Goal: Information Seeking & Learning: Learn about a topic

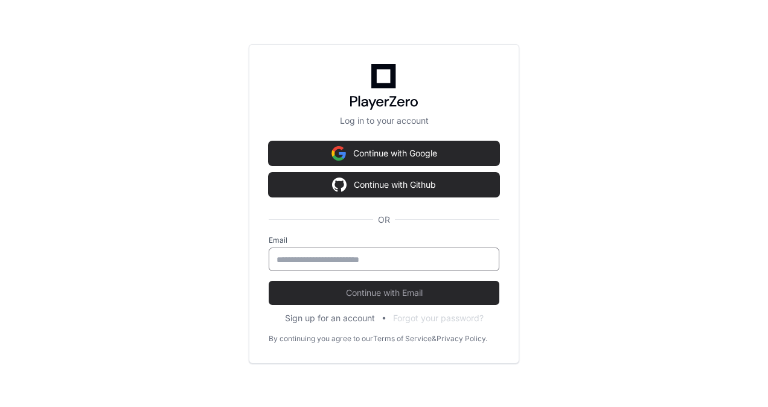
click at [386, 257] on input "email" at bounding box center [384, 260] width 215 height 12
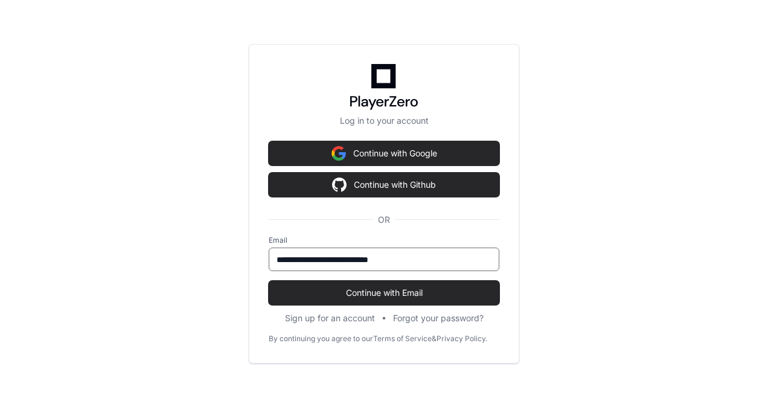
type input "**********"
click at [269, 281] on button "Continue with Email" at bounding box center [384, 293] width 231 height 24
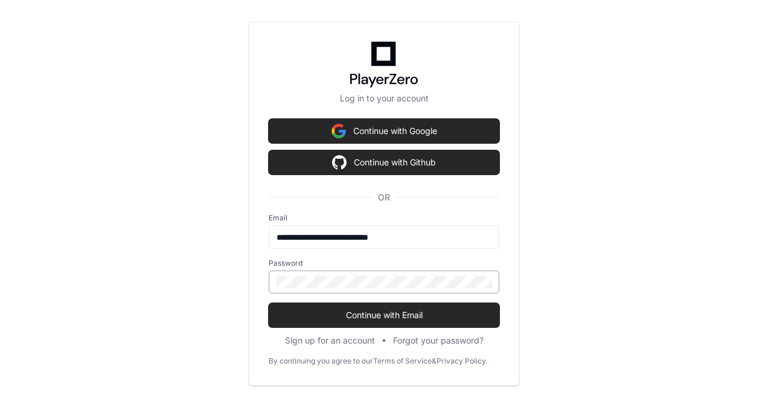
click at [350, 292] on div at bounding box center [384, 281] width 231 height 23
click at [269, 303] on button "Continue with Email" at bounding box center [384, 315] width 231 height 24
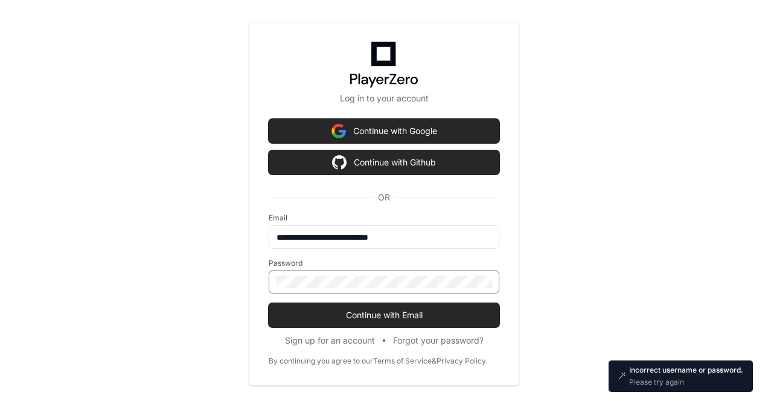
click at [197, 277] on div "**********" at bounding box center [384, 203] width 768 height 407
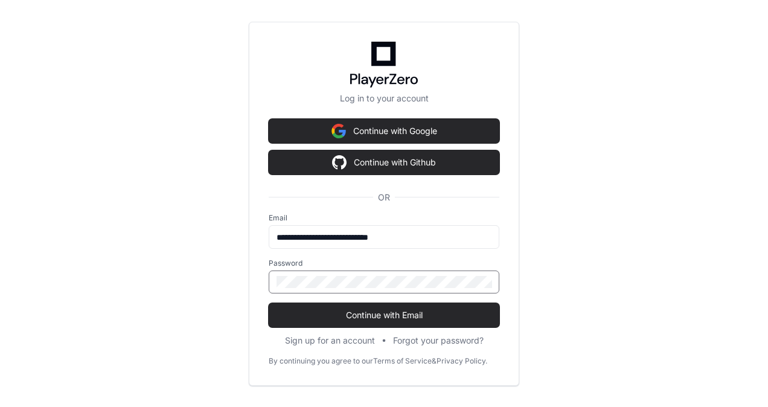
click at [269, 303] on button "Continue with Email" at bounding box center [384, 315] width 231 height 24
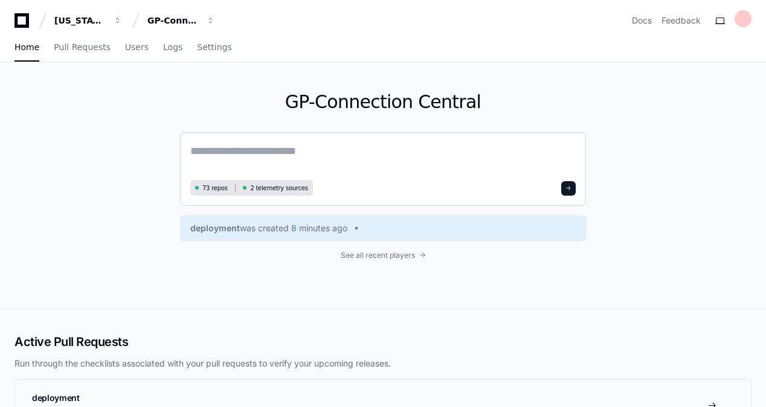
click at [325, 142] on textarea at bounding box center [382, 159] width 385 height 34
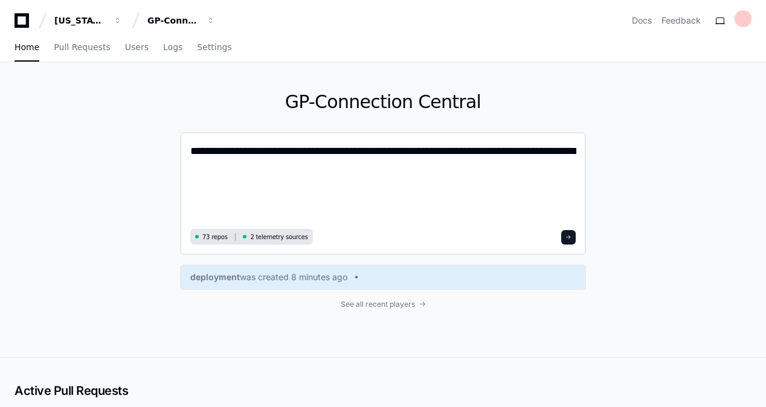
paste textarea "**********"
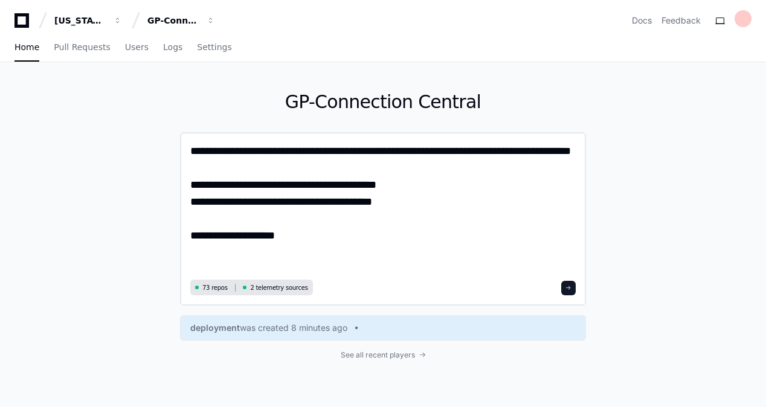
type textarea "**********"
click at [571, 284] on button at bounding box center [568, 288] width 14 height 14
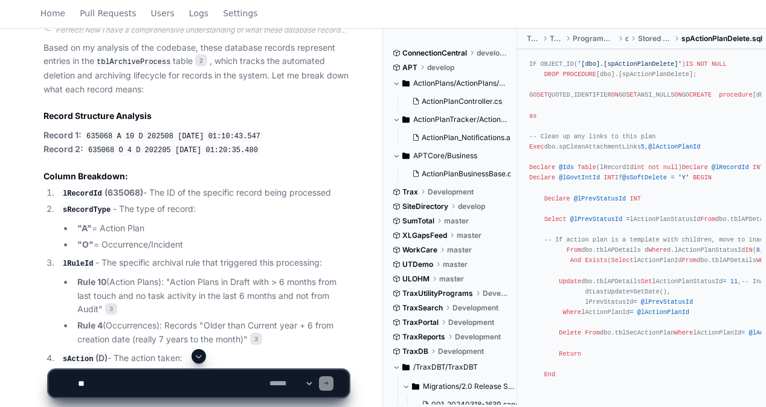
scroll to position [483, 0]
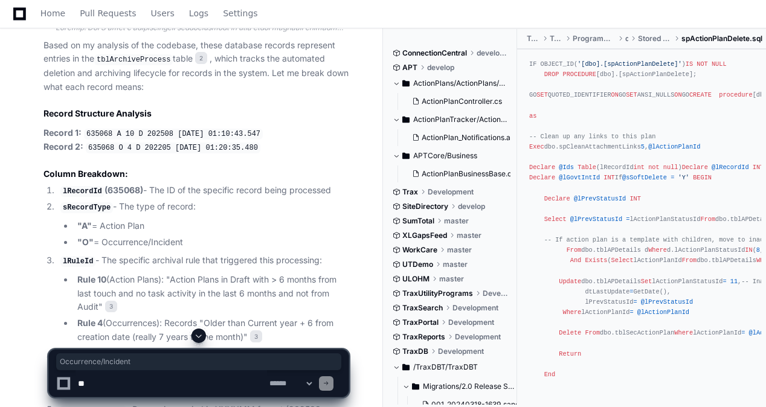
drag, startPoint x: 101, startPoint y: 237, endPoint x: 220, endPoint y: 242, distance: 119.0
click at [220, 242] on li ""O" = Occurrence/Incident" at bounding box center [211, 242] width 275 height 14
click at [183, 235] on li ""O" = Occurrence/Incident" at bounding box center [211, 242] width 275 height 14
drag, startPoint x: 198, startPoint y: 238, endPoint x: 100, endPoint y: 237, distance: 98.4
click at [100, 237] on li ""O" = Occurrence/Incident" at bounding box center [211, 242] width 275 height 14
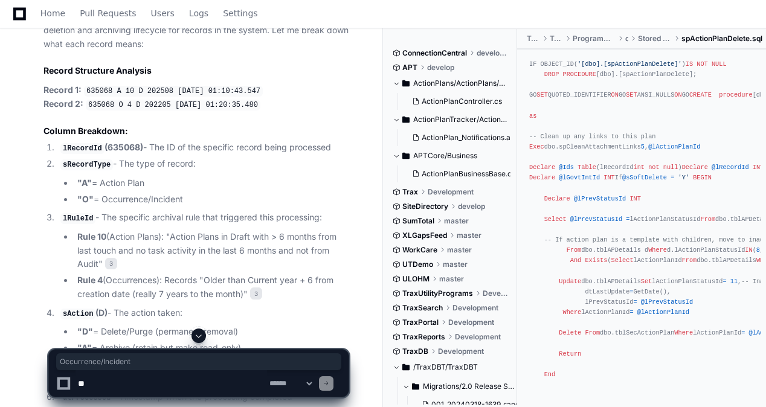
scroll to position [543, 0]
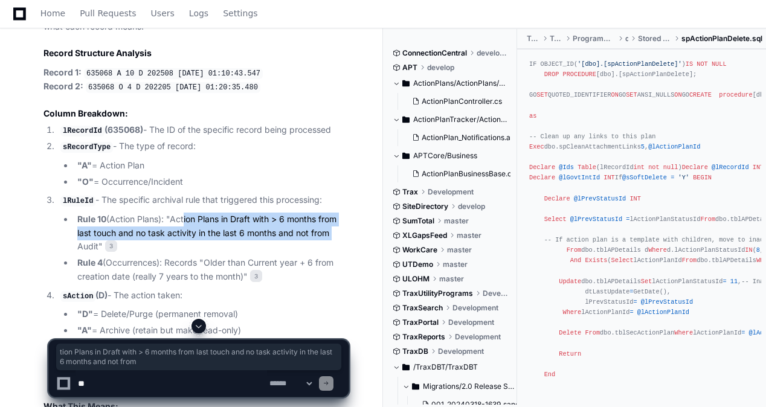
drag, startPoint x: 184, startPoint y: 215, endPoint x: 339, endPoint y: 232, distance: 156.1
click at [339, 232] on li "Rule 10 (Action Plans): "Action Plans in Draft with > 6 months from last touch …" at bounding box center [211, 233] width 275 height 41
click at [340, 232] on li "Rule 10 (Action Plans): "Action Plans in Draft with > 6 months from last touch …" at bounding box center [211, 233] width 275 height 41
click at [152, 234] on li "Rule 10 (Action Plans): "Action Plans in Draft with > 6 months from last touch …" at bounding box center [211, 233] width 275 height 41
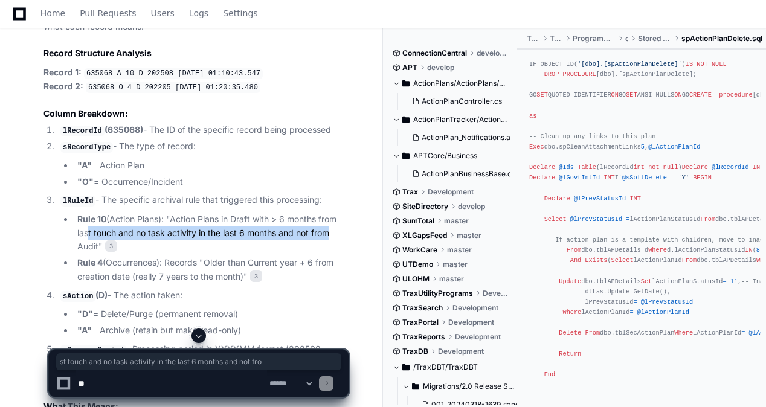
drag, startPoint x: 94, startPoint y: 228, endPoint x: 326, endPoint y: 234, distance: 231.9
click at [326, 234] on li "Rule 10 (Action Plans): "Action Plans in Draft with > 6 months from last touch …" at bounding box center [211, 233] width 275 height 41
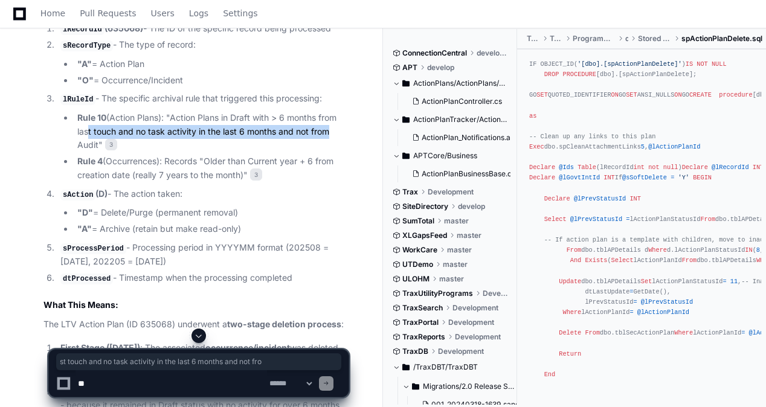
scroll to position [664, 0]
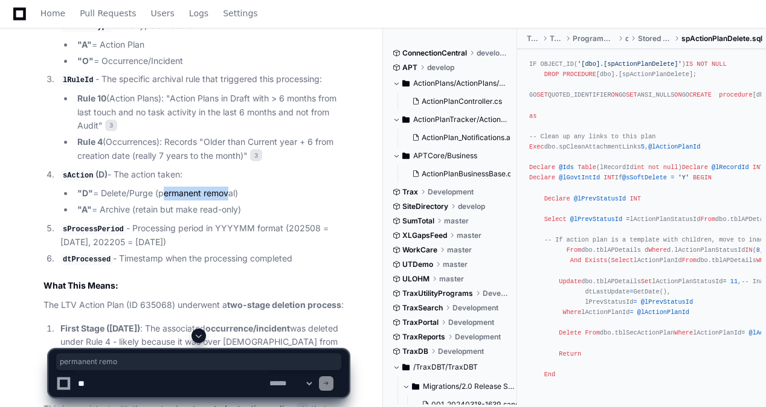
drag, startPoint x: 167, startPoint y: 188, endPoint x: 224, endPoint y: 192, distance: 57.5
click at [224, 192] on li ""D" = Delete/Purge (permanent removal)" at bounding box center [211, 194] width 275 height 14
drag, startPoint x: 224, startPoint y: 192, endPoint x: 231, endPoint y: 205, distance: 14.9
click at [231, 205] on li ""A" = Archive (retain but make read-only)" at bounding box center [211, 210] width 275 height 14
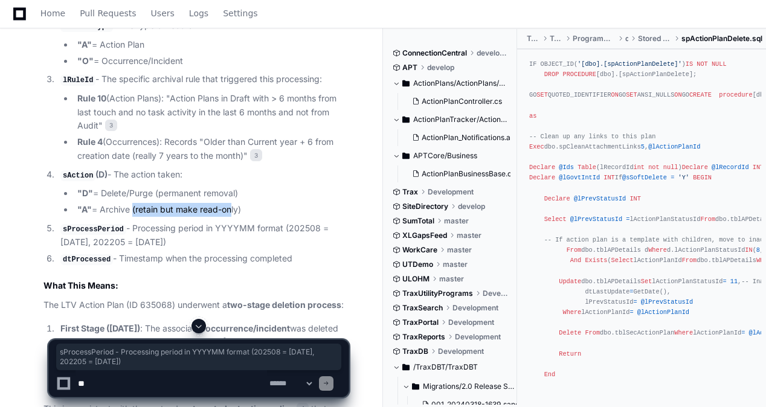
drag, startPoint x: 60, startPoint y: 224, endPoint x: 228, endPoint y: 237, distance: 168.3
click at [228, 237] on li "sProcessPeriod - Processing period in YYYYMM format (202508 = [DATE], 202205 = …" at bounding box center [203, 236] width 292 height 28
click at [222, 239] on li "sProcessPeriod - Processing period in YYYYMM format (202508 = [DATE], 202205 = …" at bounding box center [203, 236] width 292 height 28
click at [78, 231] on li "sProcessPeriod - Processing period in YYYYMM format (202508 = [DATE], 202205 = …" at bounding box center [203, 236] width 292 height 28
drag, startPoint x: 64, startPoint y: 225, endPoint x: 213, endPoint y: 236, distance: 149.6
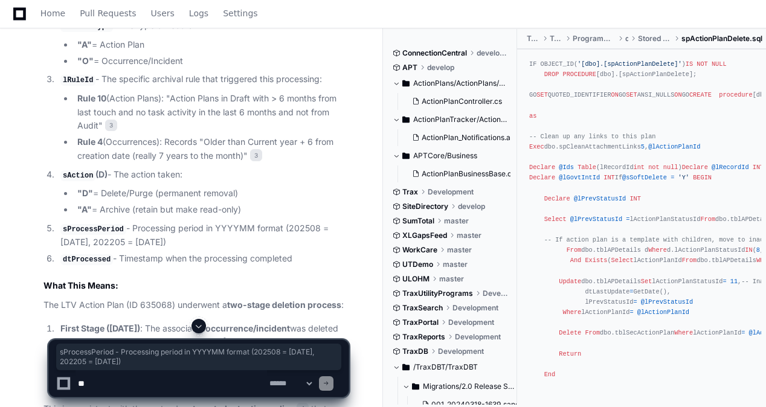
click at [213, 236] on li "sProcessPeriod - Processing period in YYYYMM format (202508 = [DATE], 202205 = …" at bounding box center [203, 236] width 292 height 28
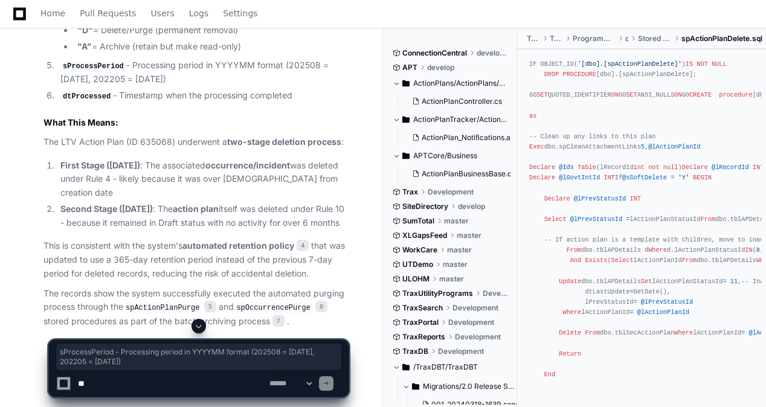
scroll to position [845, 0]
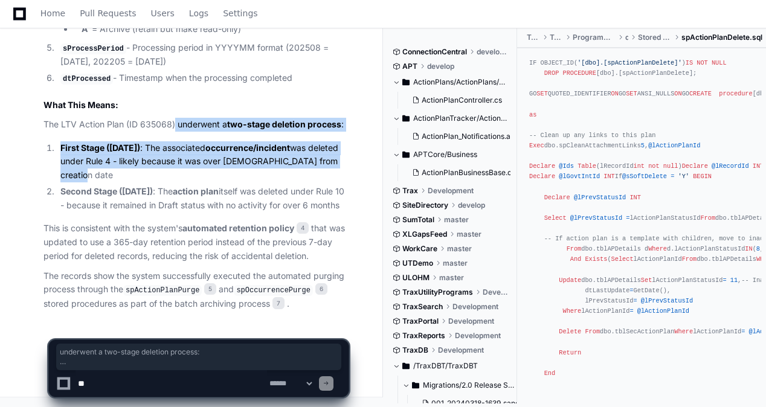
drag, startPoint x: 175, startPoint y: 120, endPoint x: 355, endPoint y: 172, distance: 187.4
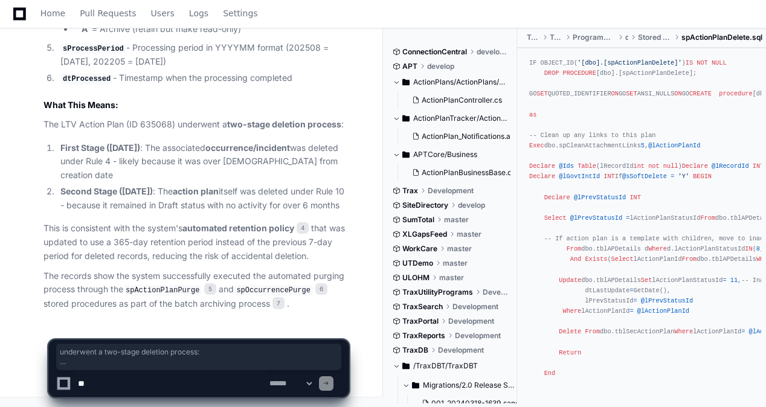
click at [113, 176] on ol "First Stage ([DATE]) : The associated occurrence/incident was deleted under Rul…" at bounding box center [195, 176] width 305 height 71
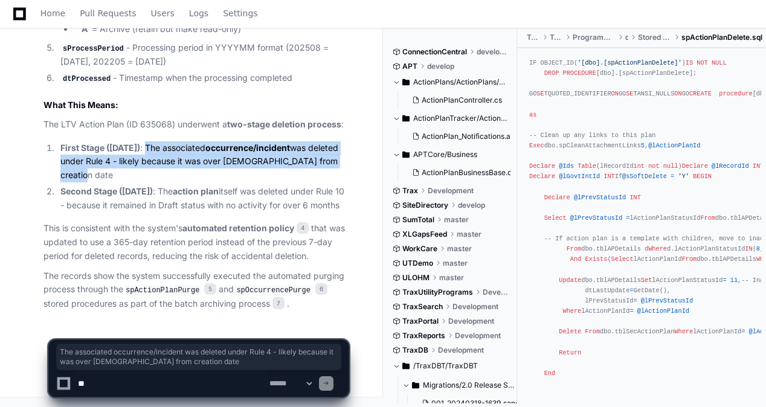
drag, startPoint x: 161, startPoint y: 142, endPoint x: 341, endPoint y: 171, distance: 182.8
click at [341, 171] on li "First Stage ([DATE]) : The associated occurrence/incident was deleted under Rul…" at bounding box center [203, 161] width 292 height 41
click at [124, 173] on li "First Stage ([DATE]) : The associated occurrence/incident was deleted under Rul…" at bounding box center [203, 161] width 292 height 41
drag, startPoint x: 130, startPoint y: 166, endPoint x: 68, endPoint y: 140, distance: 67.4
click at [68, 141] on li "First Stage ([DATE]) : The associated occurrence/incident was deleted under Rul…" at bounding box center [203, 161] width 292 height 41
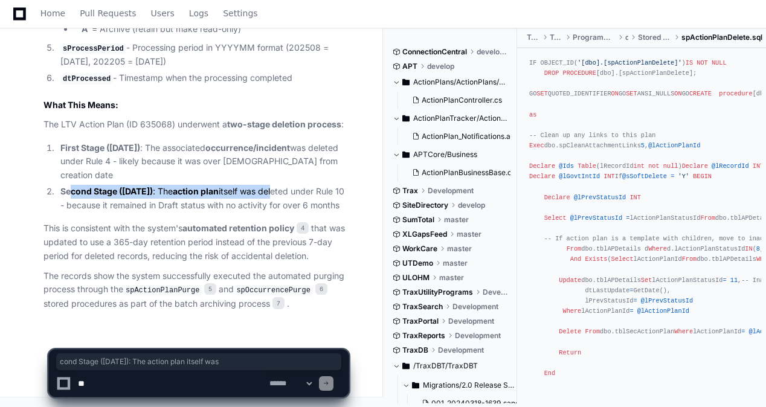
drag, startPoint x: 68, startPoint y: 140, endPoint x: 299, endPoint y: 178, distance: 234.3
click at [299, 178] on ol "First Stage ([DATE]) : The associated occurrence/incident was deleted under Rul…" at bounding box center [195, 176] width 305 height 71
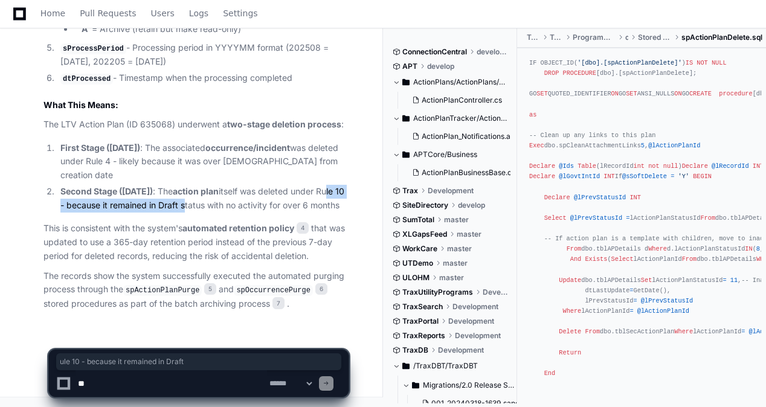
drag, startPoint x: 65, startPoint y: 196, endPoint x: 213, endPoint y: 200, distance: 148.6
click at [213, 200] on li "Second Stage ([DATE]) : The action plan itself was deleted under Rule 10 - beca…" at bounding box center [203, 199] width 292 height 28
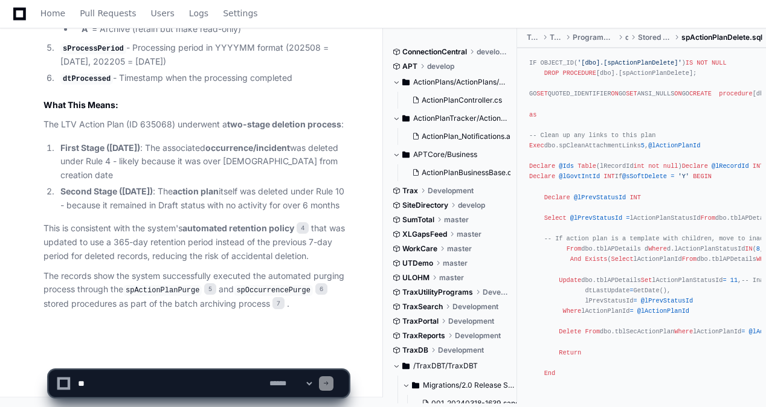
drag, startPoint x: 246, startPoint y: 194, endPoint x: 147, endPoint y: 208, distance: 100.1
click at [246, 194] on li "Second Stage ([DATE]) : The action plan itself was deleted under Rule 10 - beca…" at bounding box center [203, 199] width 292 height 28
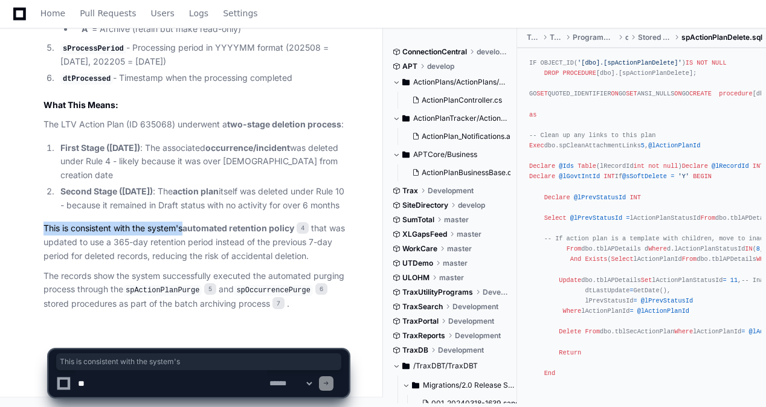
drag, startPoint x: 43, startPoint y: 232, endPoint x: 184, endPoint y: 231, distance: 140.1
click at [184, 231] on p "This is consistent with the system's automated retention policy 4 that was upda…" at bounding box center [195, 242] width 305 height 41
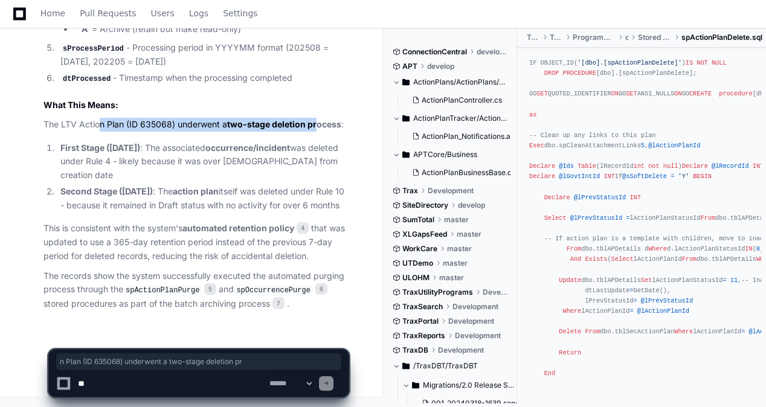
drag, startPoint x: 99, startPoint y: 114, endPoint x: 319, endPoint y: 110, distance: 220.4
click at [319, 118] on p "The LTV Action Plan (ID 635068) underwent a two-stage deletion process :" at bounding box center [195, 125] width 305 height 14
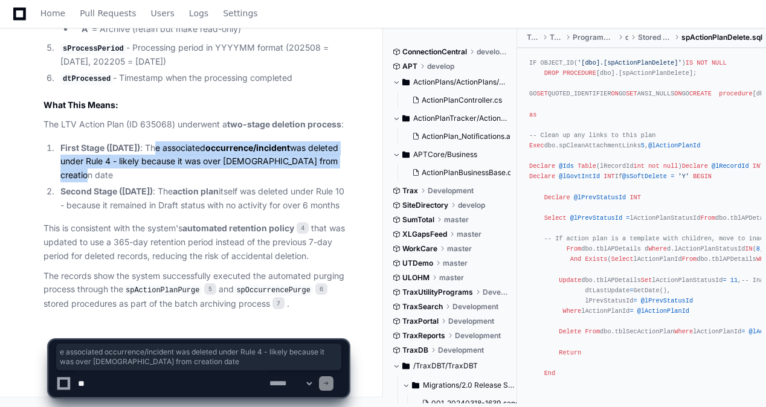
drag, startPoint x: 168, startPoint y: 136, endPoint x: 332, endPoint y: 159, distance: 165.1
click at [332, 159] on li "First Stage ([DATE]) : The associated occurrence/incident was deleted under Rul…" at bounding box center [203, 161] width 292 height 41
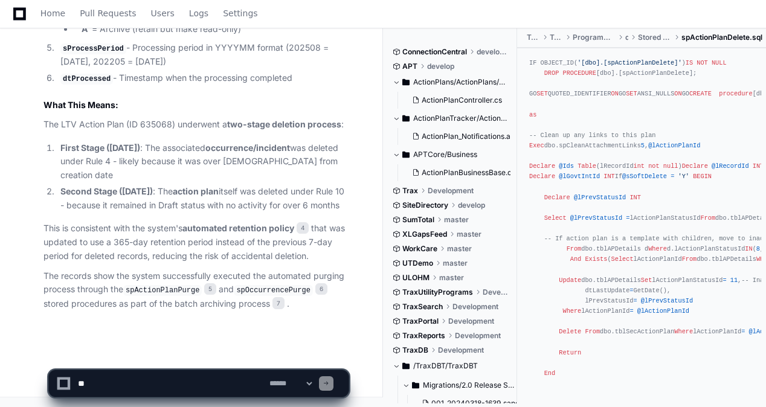
click at [151, 389] on textarea at bounding box center [170, 383] width 191 height 27
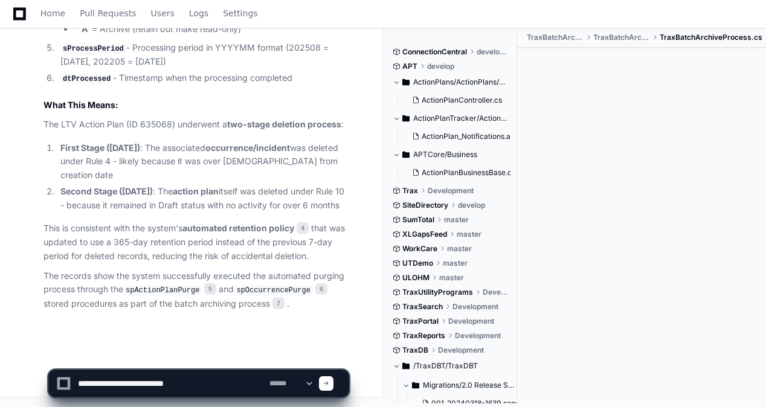
drag, startPoint x: 220, startPoint y: 380, endPoint x: 0, endPoint y: 355, distance: 221.2
paste textarea "**********"
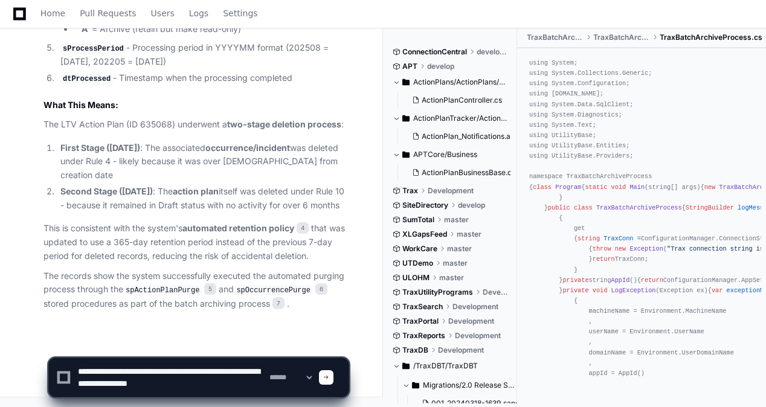
type textarea "**********"
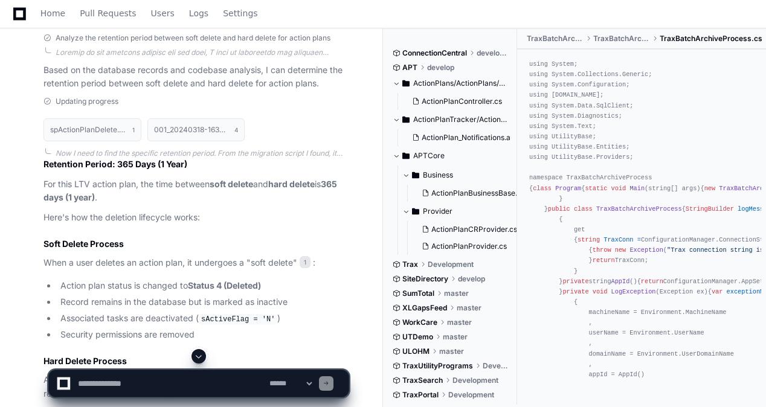
scroll to position [1351, 0]
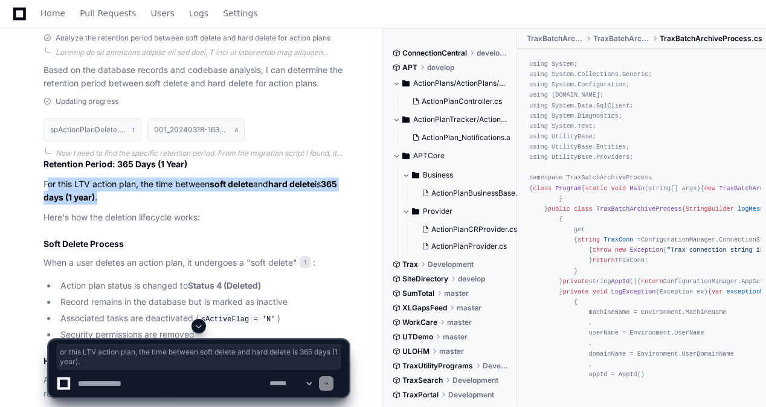
drag, startPoint x: 50, startPoint y: 190, endPoint x: 216, endPoint y: 203, distance: 166.0
click at [216, 203] on p "For this LTV action plan, the time between soft delete and hard delete is 365 d…" at bounding box center [195, 192] width 305 height 28
drag, startPoint x: 216, startPoint y: 203, endPoint x: 158, endPoint y: 194, distance: 58.1
click at [170, 200] on p "For this LTV action plan, the time between soft delete and hard delete is 365 d…" at bounding box center [195, 192] width 305 height 28
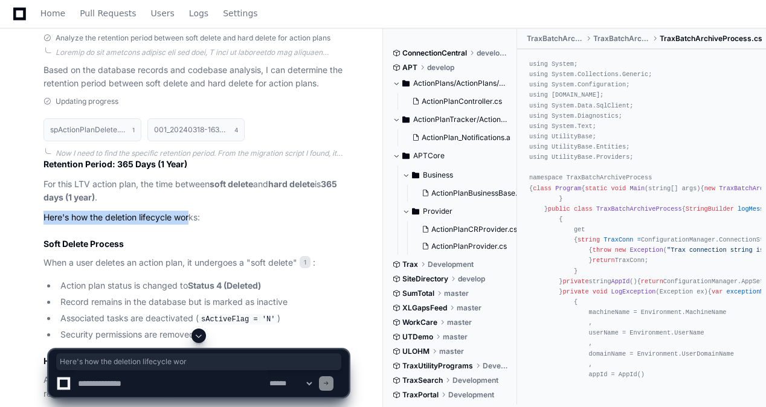
drag, startPoint x: 40, startPoint y: 225, endPoint x: 190, endPoint y: 222, distance: 149.8
click at [190, 222] on div "Updating progress spActionPlanDelete.sql 1 001_20240318-1639_sandeb2.sql 4 Now …" at bounding box center [183, 342] width 329 height 491
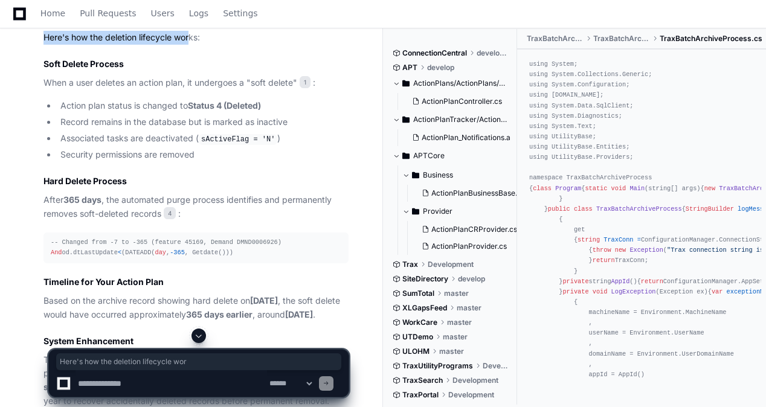
scroll to position [1532, 0]
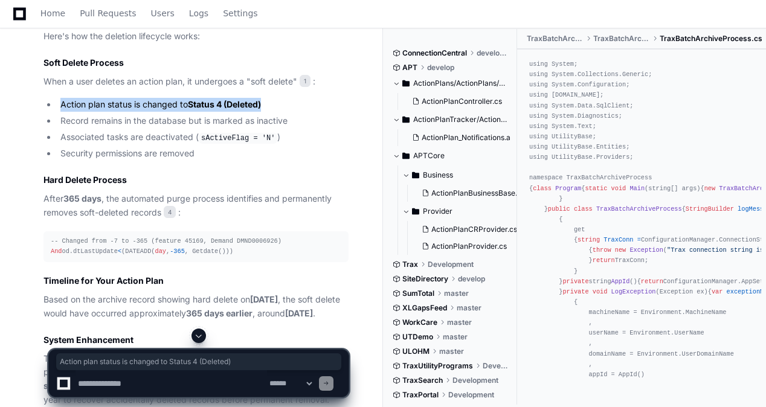
drag, startPoint x: 93, startPoint y: 109, endPoint x: 313, endPoint y: 112, distance: 220.4
click at [313, 112] on li "Action plan status is changed to Status 4 (Deleted)" at bounding box center [203, 105] width 292 height 14
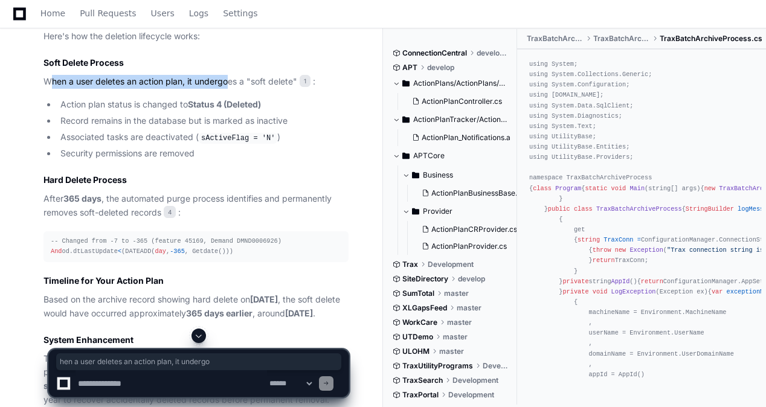
drag, startPoint x: 50, startPoint y: 88, endPoint x: 230, endPoint y: 87, distance: 179.9
click at [230, 87] on p "When a user deletes an action plan, it undergoes a "soft delete" 1 :" at bounding box center [195, 82] width 305 height 14
click at [41, 86] on div "Updating progress spActionPlanDelete.sql 1 001_20240318-1639_sandeb2.sql 4 Now …" at bounding box center [183, 160] width 329 height 491
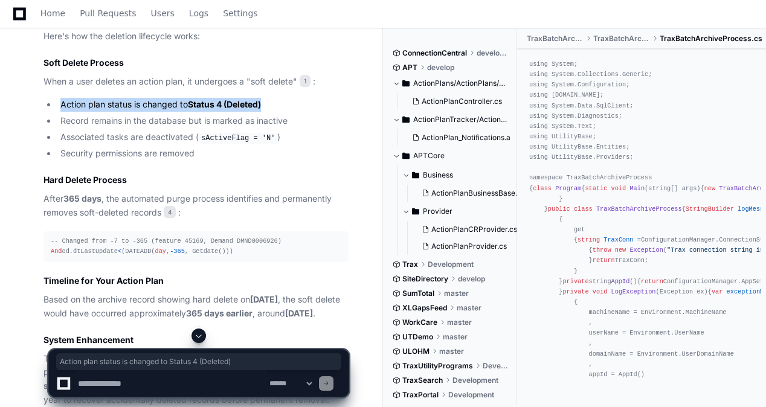
drag, startPoint x: 59, startPoint y: 110, endPoint x: 266, endPoint y: 109, distance: 206.5
click at [266, 109] on li "Action plan status is changed to Status 4 (Deleted)" at bounding box center [203, 105] width 292 height 14
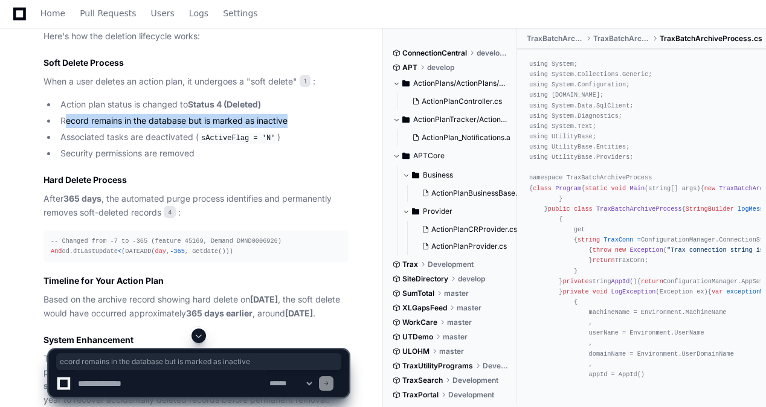
drag, startPoint x: 63, startPoint y: 129, endPoint x: 290, endPoint y: 127, distance: 227.0
click at [290, 127] on li "Record remains in the database but is marked as inactive" at bounding box center [203, 121] width 292 height 14
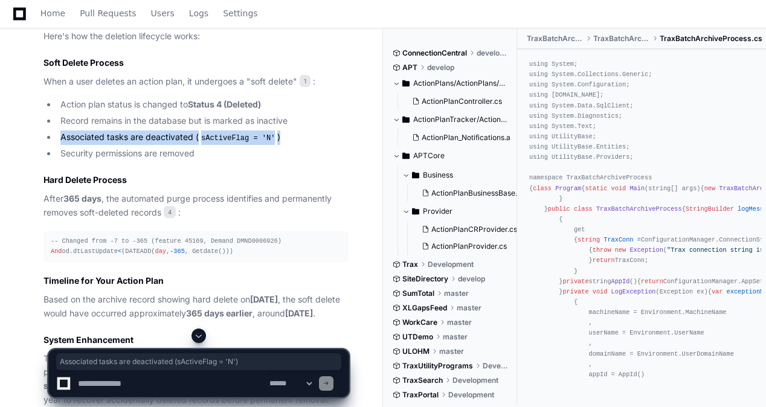
drag, startPoint x: 78, startPoint y: 142, endPoint x: 281, endPoint y: 148, distance: 202.9
click at [281, 148] on ul "Action plan status is changed to Status 4 (Deleted) Record remains in the datab…" at bounding box center [195, 129] width 305 height 63
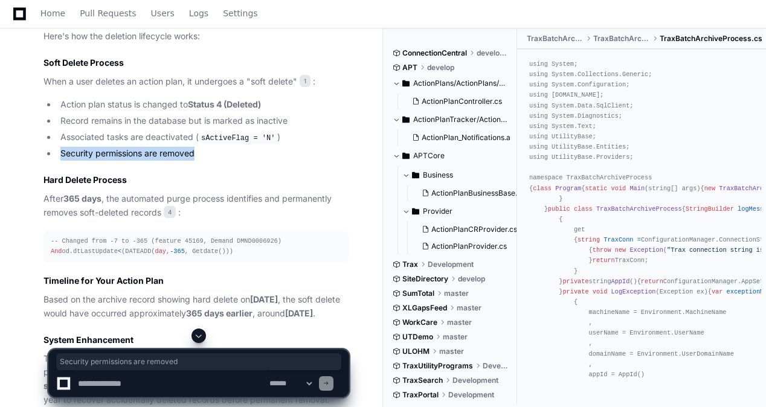
drag, startPoint x: 228, startPoint y: 163, endPoint x: 55, endPoint y: 159, distance: 173.3
click at [55, 159] on ul "Action plan status is changed to Status 4 (Deleted) Record remains in the datab…" at bounding box center [195, 129] width 305 height 63
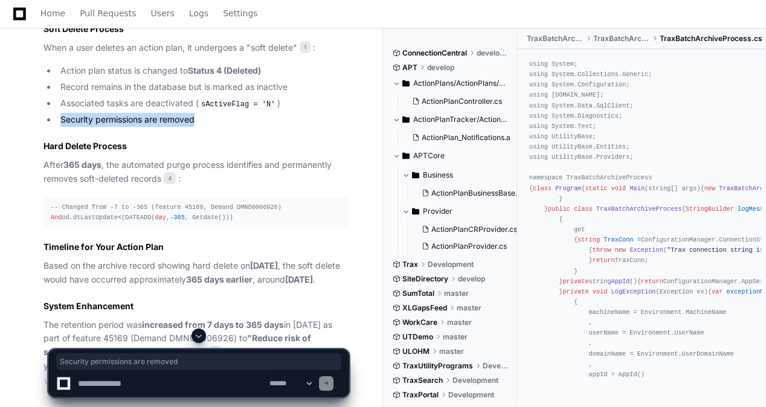
scroll to position [1593, 0]
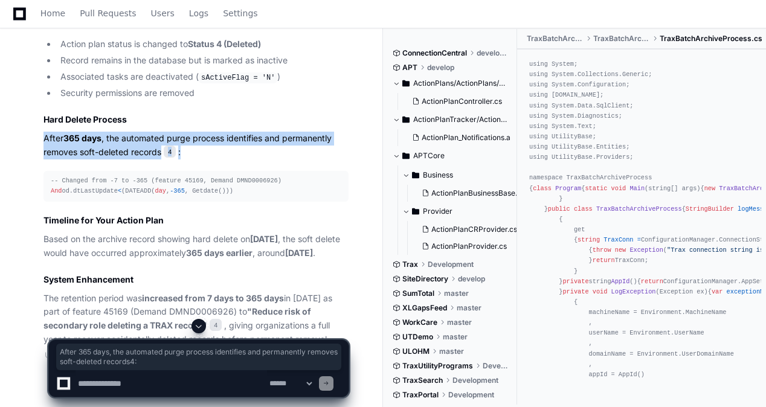
drag, startPoint x: 45, startPoint y: 147, endPoint x: 285, endPoint y: 152, distance: 240.4
click at [285, 152] on p "After 365 days , the automated purge process identifies and permanently removes…" at bounding box center [195, 146] width 305 height 28
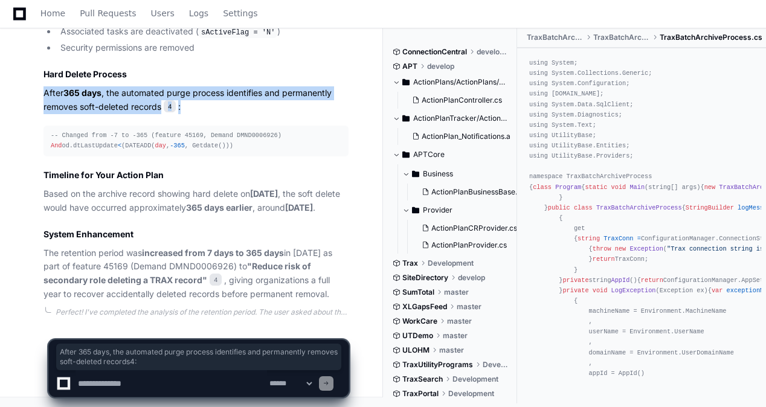
scroll to position [1658, 0]
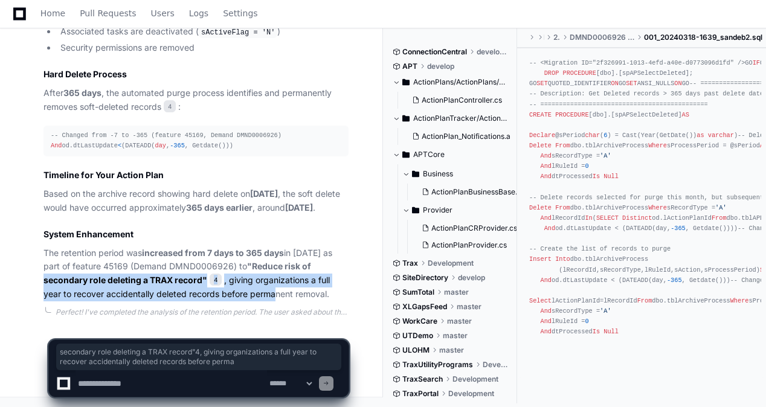
drag, startPoint x: 37, startPoint y: 280, endPoint x: 276, endPoint y: 298, distance: 239.2
click at [276, 298] on div "Updating progress spActionPlanDelete.sql 1 001_20240318-1639_sandeb2.sql 4 Now …" at bounding box center [183, 55] width 329 height 491
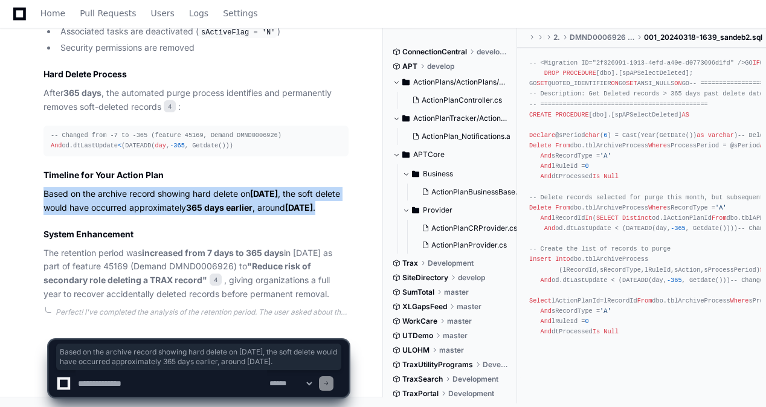
drag, startPoint x: 42, startPoint y: 181, endPoint x: 133, endPoint y: 206, distance: 94.2
click at [133, 206] on div "Updating progress spActionPlanDelete.sql 1 001_20240318-1639_sandeb2.sql 4 Now …" at bounding box center [183, 55] width 329 height 491
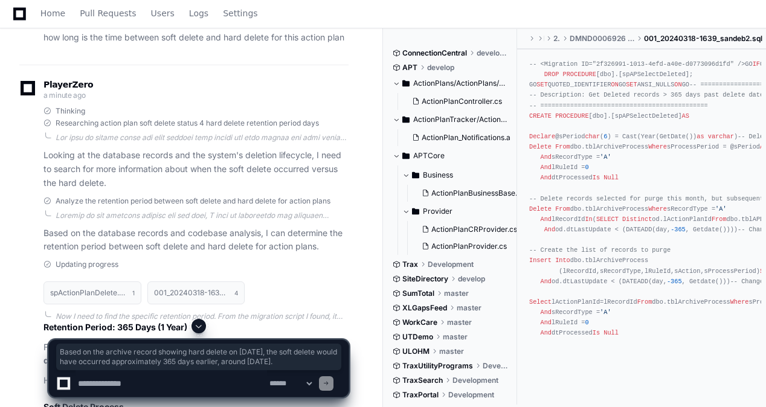
scroll to position [1175, 0]
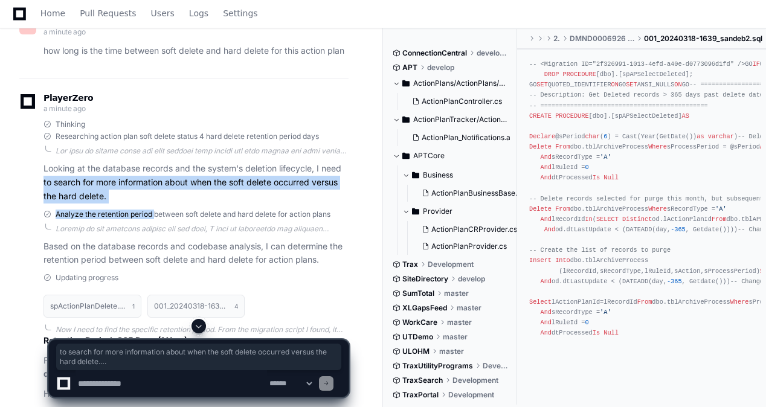
drag, startPoint x: 40, startPoint y: 185, endPoint x: 155, endPoint y: 212, distance: 117.8
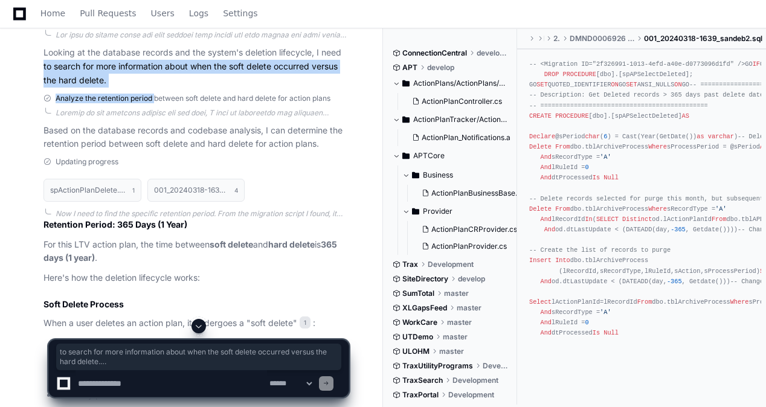
scroll to position [1296, 0]
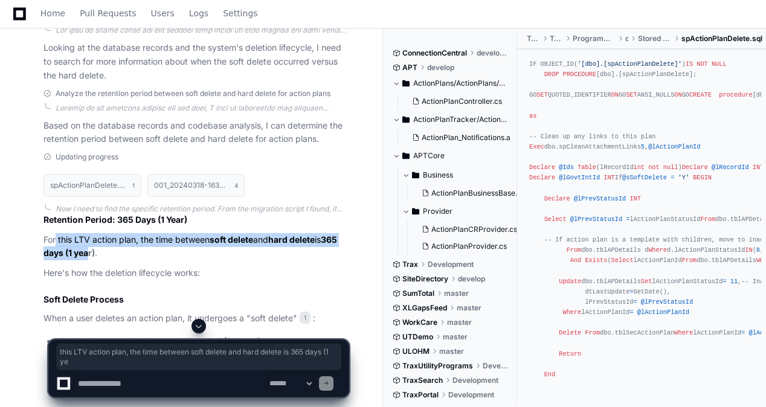
drag, startPoint x: 62, startPoint y: 245, endPoint x: 106, endPoint y: 263, distance: 47.4
click at [106, 261] on p "For this LTV action plan, the time between soft delete and hard delete is 365 d…" at bounding box center [195, 247] width 305 height 28
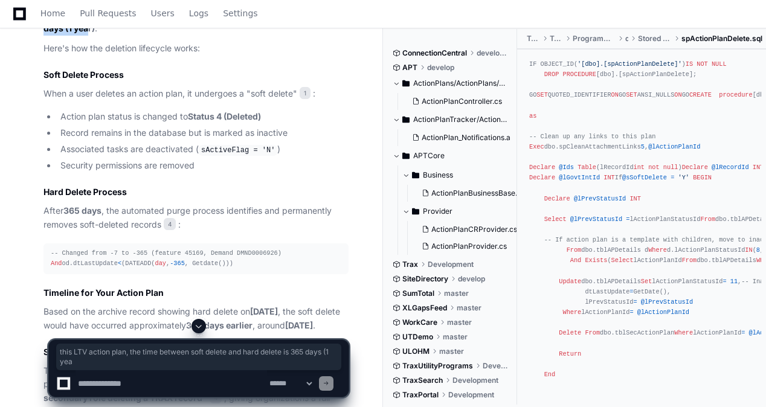
scroll to position [1537, 0]
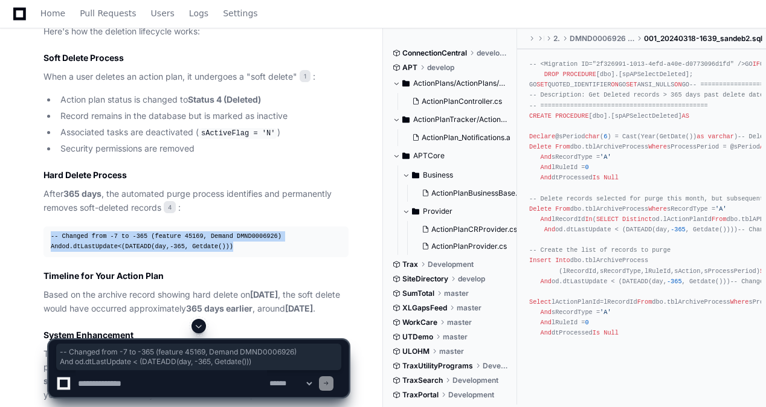
drag, startPoint x: 43, startPoint y: 245, endPoint x: 245, endPoint y: 258, distance: 201.5
click at [245, 257] on pre "-- Changed from -7 to -365 (feature 45169, Demand DMND0006926) And od.dtLastUpd…" at bounding box center [195, 241] width 305 height 30
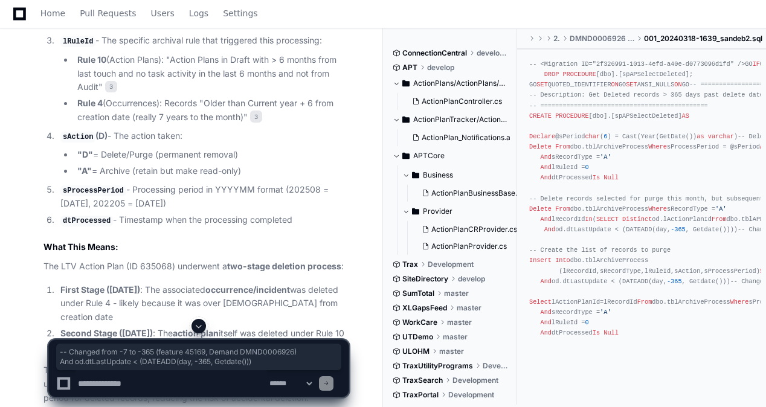
scroll to position [692, 0]
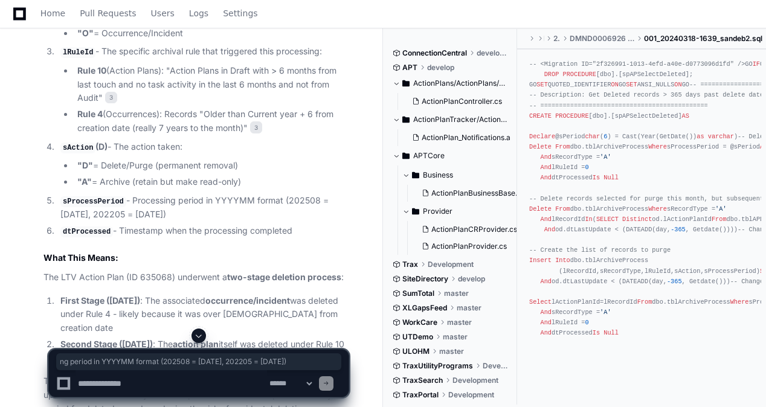
drag, startPoint x: 165, startPoint y: 197, endPoint x: 216, endPoint y: 214, distance: 52.7
click at [216, 214] on li "sProcessPeriod - Processing period in YYYYMM format (202508 = [DATE], 202205 = …" at bounding box center [203, 208] width 292 height 28
drag, startPoint x: 216, startPoint y: 214, endPoint x: 178, endPoint y: 202, distance: 39.9
click at [178, 202] on li "sProcessPeriod - Processing period in YYYYMM format (202508 = [DATE], 202205 = …" at bounding box center [203, 208] width 292 height 28
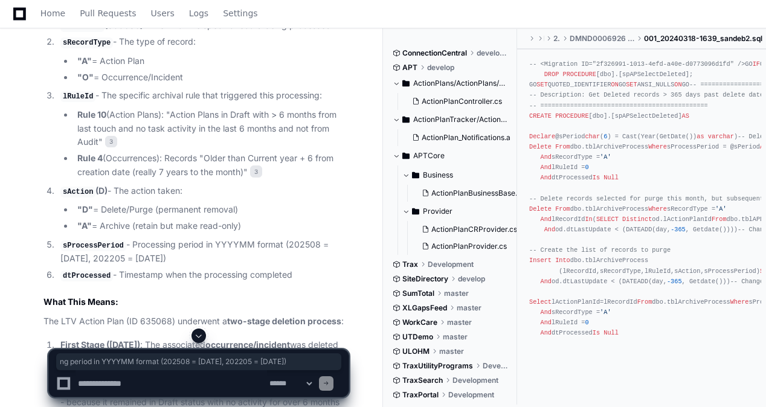
scroll to position [632, 0]
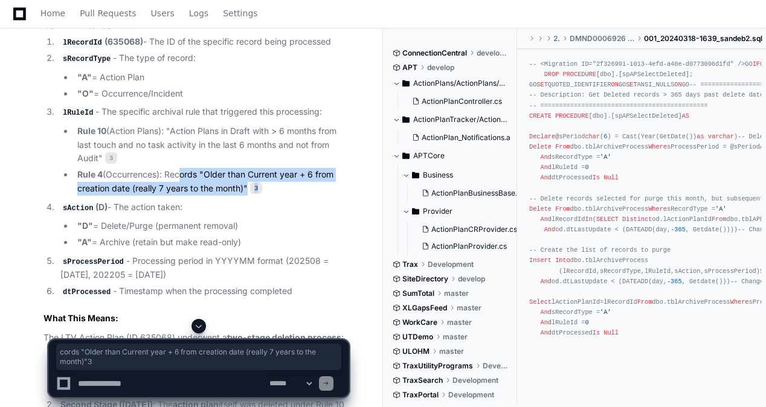
drag, startPoint x: 181, startPoint y: 168, endPoint x: 279, endPoint y: 185, distance: 99.9
click at [279, 185] on li "Rule 4 (Occurrences): Records "Older than Current year + 6 from creation date (…" at bounding box center [211, 182] width 275 height 28
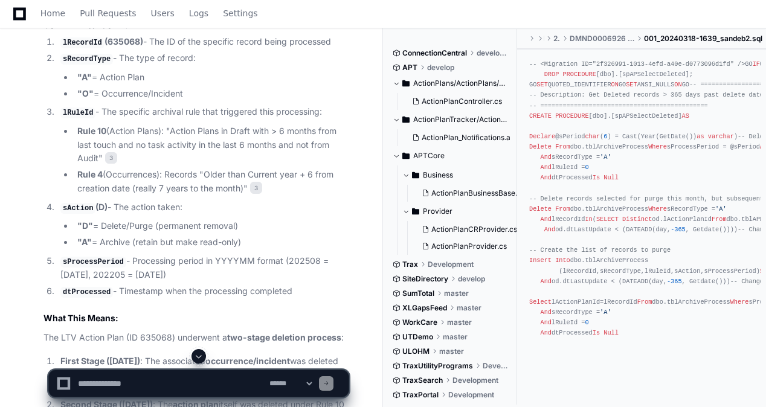
click at [275, 187] on li "Rule 4 (Occurrences): Records "Older than Current year + 6 from creation date (…" at bounding box center [211, 182] width 275 height 28
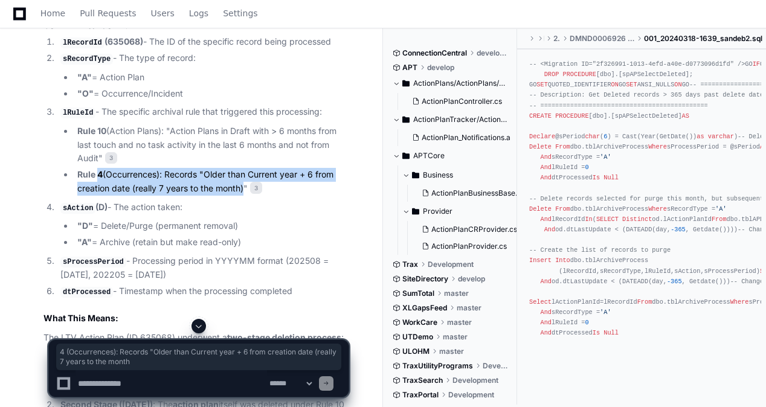
drag, startPoint x: 106, startPoint y: 173, endPoint x: 240, endPoint y: 187, distance: 135.4
click at [240, 187] on li "Rule 4 (Occurrences): Records "Older than Current year + 6 from creation date (…" at bounding box center [211, 182] width 275 height 28
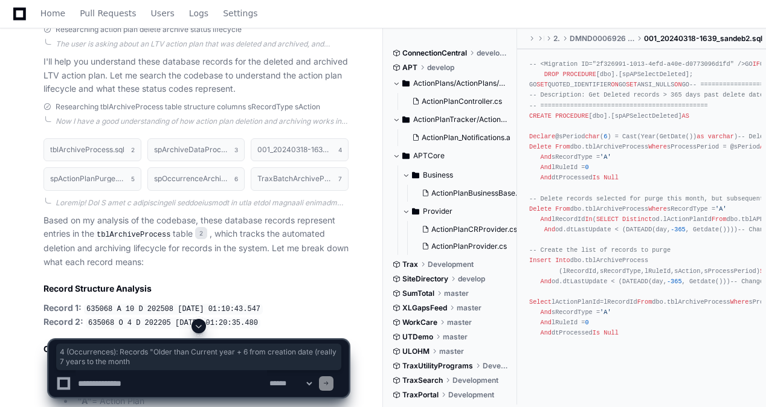
scroll to position [269, 0]
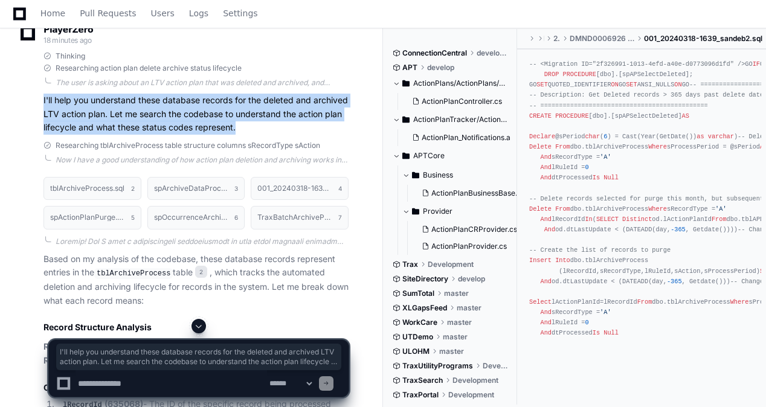
drag, startPoint x: 56, startPoint y: 98, endPoint x: 272, endPoint y: 123, distance: 218.2
click at [272, 123] on div "Thinking Researching action plan delete archive status lifecycle The user is as…" at bounding box center [183, 92] width 329 height 83
click at [267, 124] on p "I'll help you understand these database records for the deleted and archived LT…" at bounding box center [195, 114] width 305 height 41
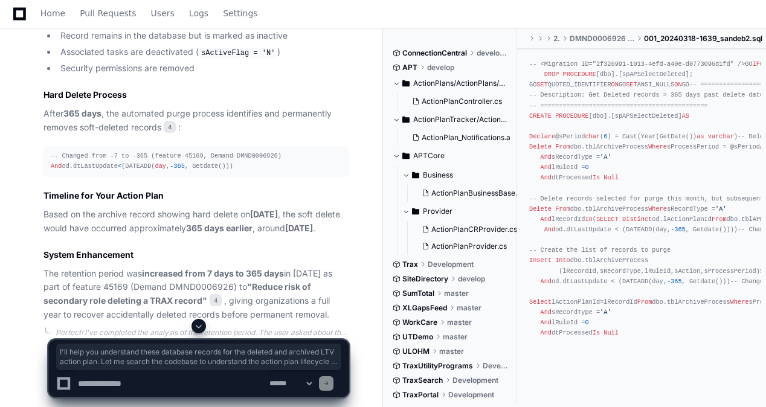
scroll to position [1658, 0]
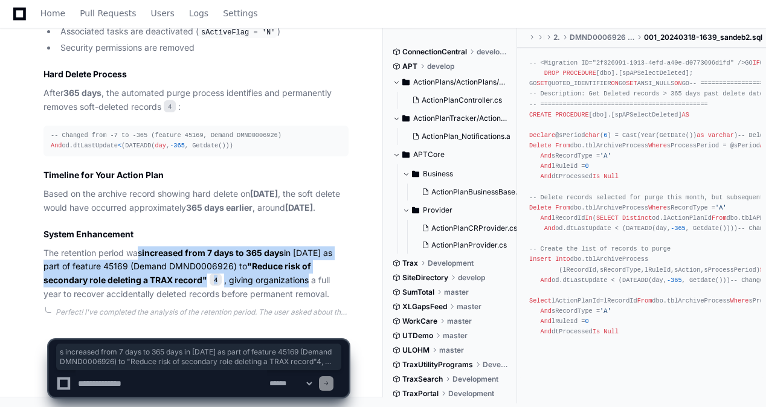
drag, startPoint x: 140, startPoint y: 248, endPoint x: 310, endPoint y: 274, distance: 171.6
click at [310, 274] on p "The retention period was increased from 7 days to 365 days in [DATE] as part of…" at bounding box center [195, 273] width 305 height 55
drag, startPoint x: 310, startPoint y: 274, endPoint x: 216, endPoint y: 264, distance: 94.1
click at [216, 264] on p "The retention period was increased from 7 days to 365 days in [DATE] as part of…" at bounding box center [195, 273] width 305 height 55
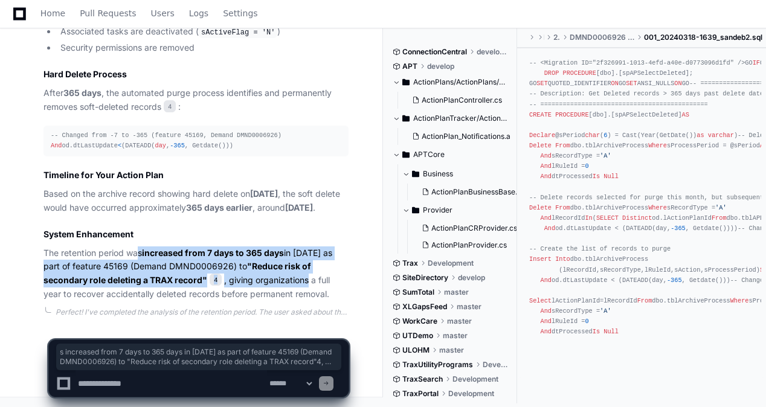
drag, startPoint x: 216, startPoint y: 264, endPoint x: 197, endPoint y: 260, distance: 19.1
click at [197, 260] on p "The retention period was increased from 7 days to 365 days in [DATE] as part of…" at bounding box center [195, 273] width 305 height 55
click at [193, 264] on p "The retention period was increased from 7 days to 365 days in [DATE] as part of…" at bounding box center [195, 273] width 305 height 55
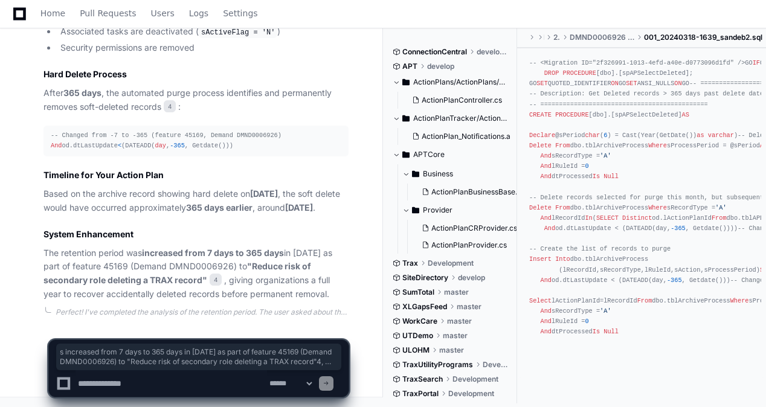
drag, startPoint x: 193, startPoint y: 264, endPoint x: 184, endPoint y: 191, distance: 73.1
click at [185, 192] on p "Based on the archive record showing hard delete on [DATE] , the soft delete wou…" at bounding box center [195, 201] width 305 height 28
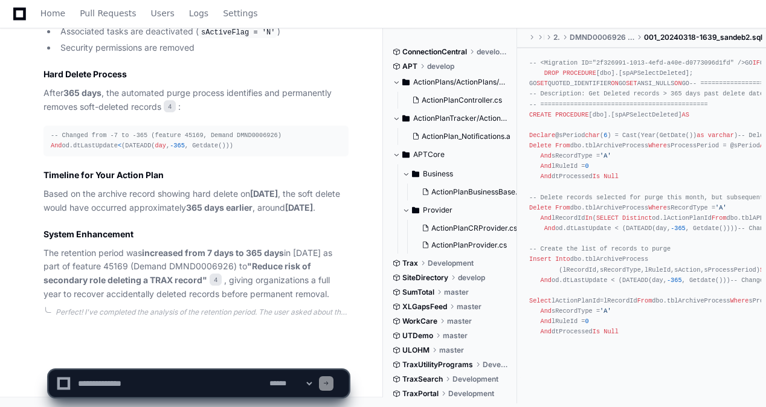
click at [187, 266] on p "The retention period was increased from 7 days to 365 days in [DATE] as part of…" at bounding box center [195, 273] width 305 height 55
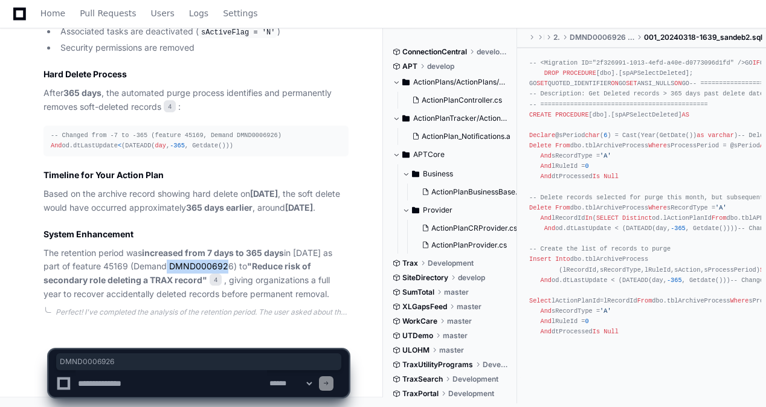
click at [187, 266] on p "The retention period was increased from 7 days to 365 days in [DATE] as part of…" at bounding box center [195, 273] width 305 height 55
copy p "DMND0006926"
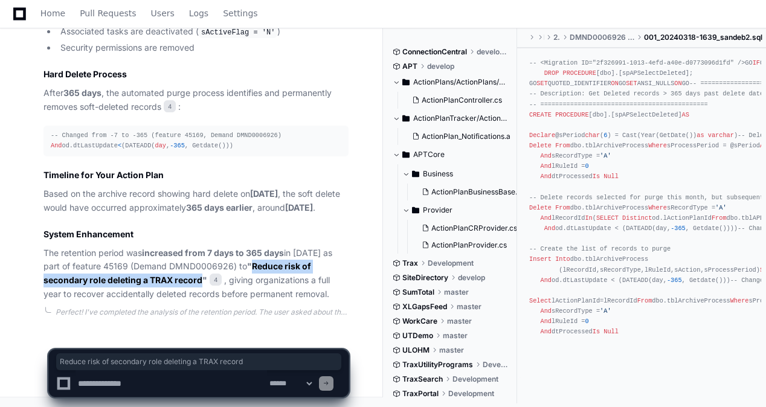
drag, startPoint x: 250, startPoint y: 268, endPoint x: 203, endPoint y: 280, distance: 48.6
click at [203, 280] on strong ""Reduce risk of secondary role deleting a TRAX record"" at bounding box center [176, 273] width 267 height 24
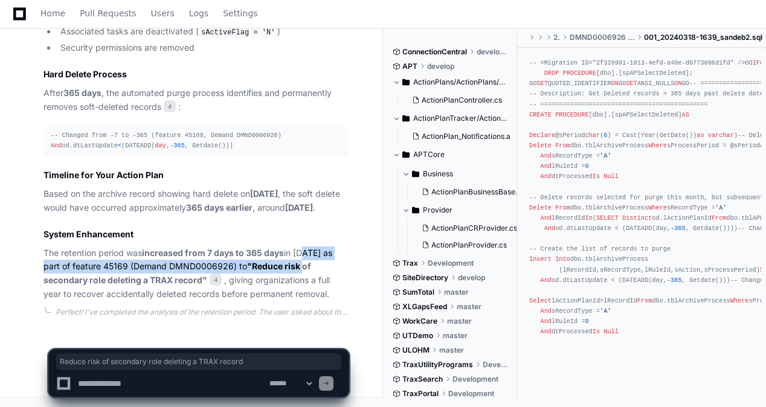
drag, startPoint x: 203, startPoint y: 280, endPoint x: 302, endPoint y: 260, distance: 101.6
click at [302, 260] on p "The retention period was increased from 7 days to 365 days in [DATE] as part of…" at bounding box center [195, 273] width 305 height 55
drag, startPoint x: 302, startPoint y: 260, endPoint x: 255, endPoint y: 263, distance: 47.2
click at [255, 263] on strong ""Reduce risk of secondary role deleting a TRAX record"" at bounding box center [176, 273] width 267 height 24
click at [252, 266] on strong ""Reduce risk of secondary role deleting a TRAX record"" at bounding box center [176, 273] width 267 height 24
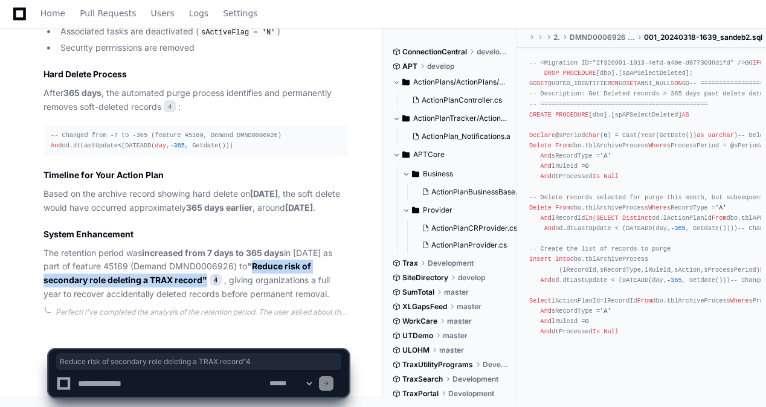
drag, startPoint x: 252, startPoint y: 266, endPoint x: 208, endPoint y: 274, distance: 45.5
click at [208, 274] on p "The retention period was increased from 7 days to 365 days in [DATE] as part of…" at bounding box center [195, 273] width 305 height 55
drag, startPoint x: 208, startPoint y: 274, endPoint x: 216, endPoint y: 280, distance: 10.4
click at [216, 280] on span "4" at bounding box center [216, 280] width 12 height 12
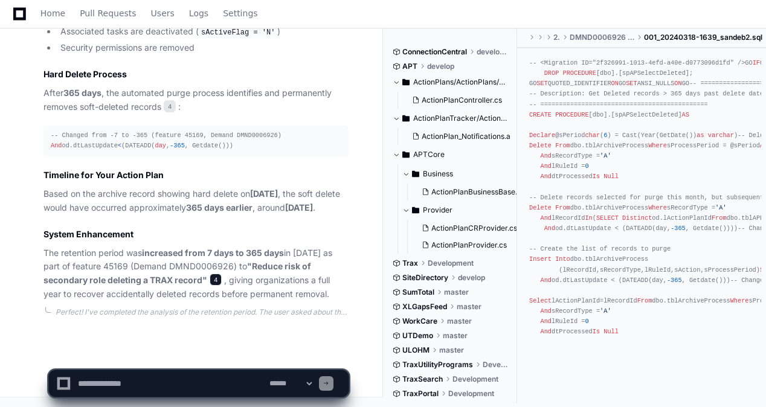
click at [217, 277] on span "4" at bounding box center [216, 280] width 12 height 12
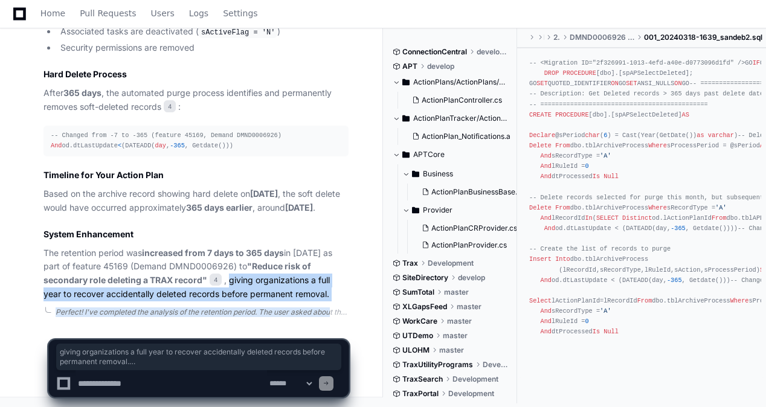
drag, startPoint x: 229, startPoint y: 280, endPoint x: 327, endPoint y: 303, distance: 101.1
click at [332, 301] on p "The retention period was increased from 7 days to 365 days in [DATE] as part of…" at bounding box center [195, 273] width 305 height 55
click at [335, 295] on p "The retention period was increased from 7 days to 365 days in [DATE] as part of…" at bounding box center [195, 273] width 305 height 55
drag, startPoint x: 334, startPoint y: 294, endPoint x: 226, endPoint y: 278, distance: 109.3
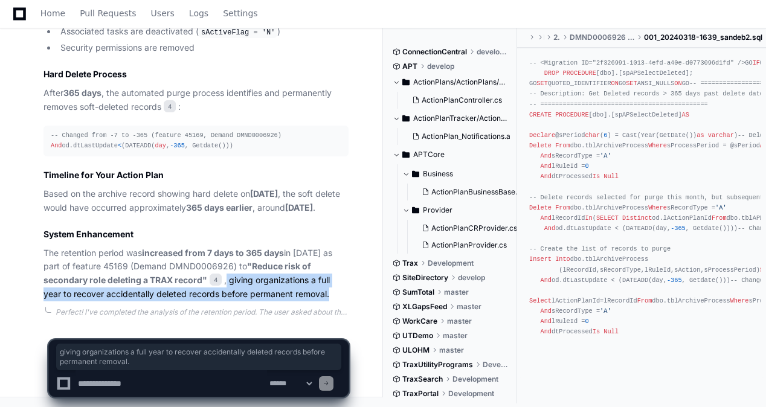
click at [226, 278] on p "The retention period was increased from 7 days to 365 days in [DATE] as part of…" at bounding box center [195, 273] width 305 height 55
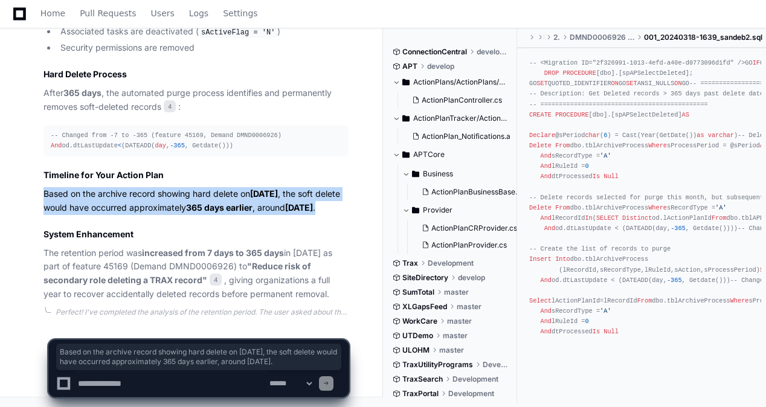
drag, startPoint x: 42, startPoint y: 179, endPoint x: 280, endPoint y: 210, distance: 239.9
click at [280, 210] on div "Updating progress spActionPlanDelete.sql 1 001_20240318-1639_sandeb2.sql 4 Now …" at bounding box center [183, 55] width 329 height 491
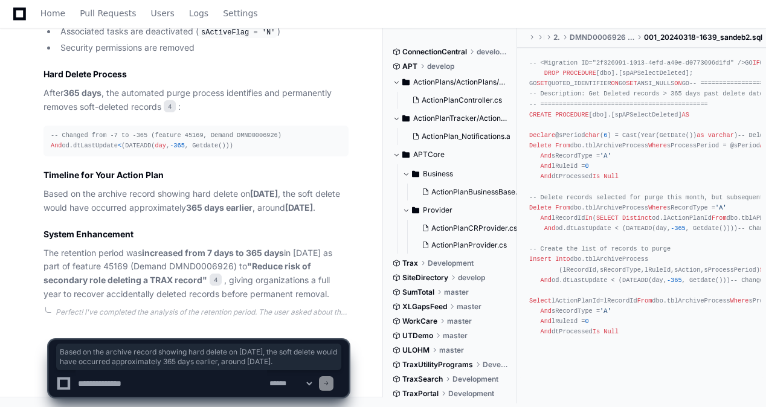
drag, startPoint x: 280, startPoint y: 210, endPoint x: 164, endPoint y: 218, distance: 116.2
click at [176, 222] on article "Retention Period: 365 Days (1 Year) For this LTV action plan, the time between …" at bounding box center [195, 85] width 305 height 429
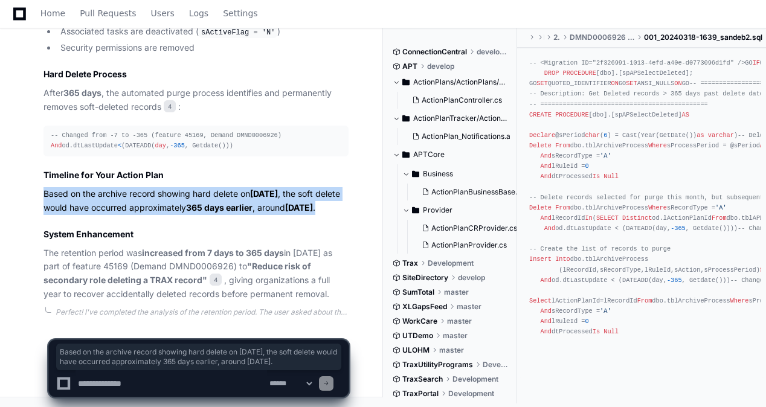
drag, startPoint x: 145, startPoint y: 208, endPoint x: 37, endPoint y: 178, distance: 111.5
click at [37, 178] on div "Updating progress spActionPlanDelete.sql 1 001_20240318-1639_sandeb2.sql 4 Now …" at bounding box center [183, 55] width 329 height 491
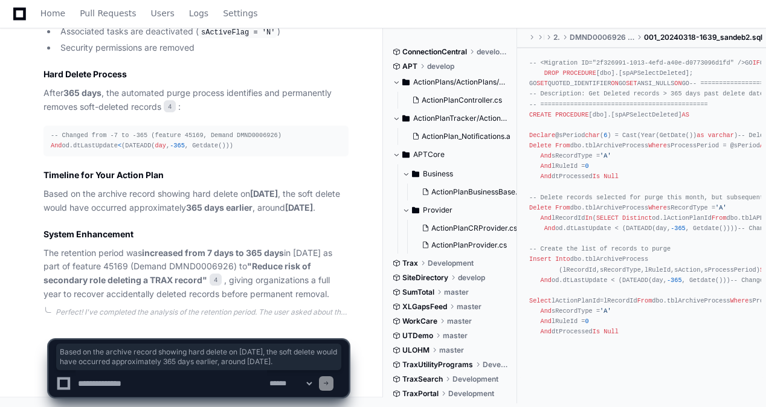
click at [316, 95] on p "After 365 days , the automated purge process identifies and permanently removes…" at bounding box center [195, 100] width 305 height 28
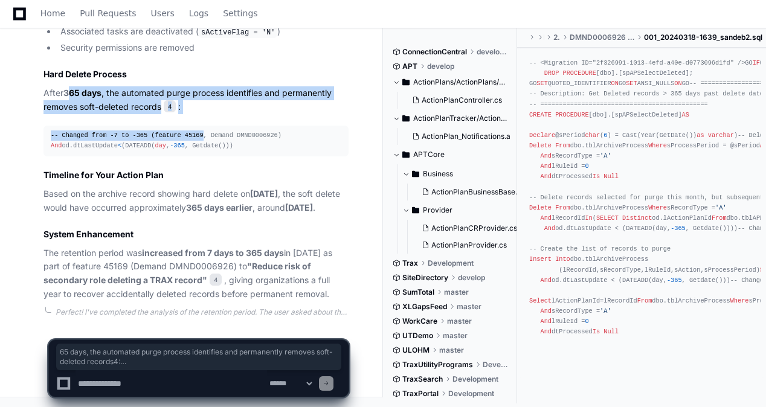
drag, startPoint x: 101, startPoint y: 83, endPoint x: 190, endPoint y: 107, distance: 91.4
click at [190, 107] on article "Retention Period: 365 Days (1 Year) For this LTV action plan, the time between …" at bounding box center [195, 85] width 305 height 429
drag, startPoint x: 190, startPoint y: 107, endPoint x: 181, endPoint y: 120, distance: 15.2
click at [181, 132] on span "-- Changed from -7 to -365 (feature 45169, Demand DMND0006926)" at bounding box center [166, 135] width 231 height 7
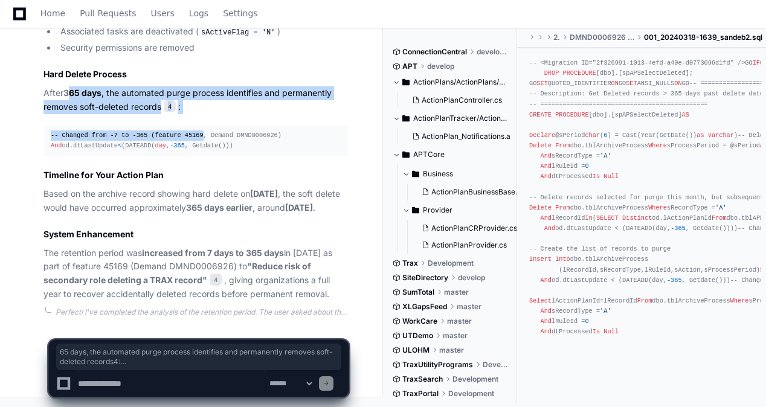
click at [178, 132] on span "-- Changed from -7 to -365 (feature 45169, Demand DMND0006926)" at bounding box center [166, 135] width 231 height 7
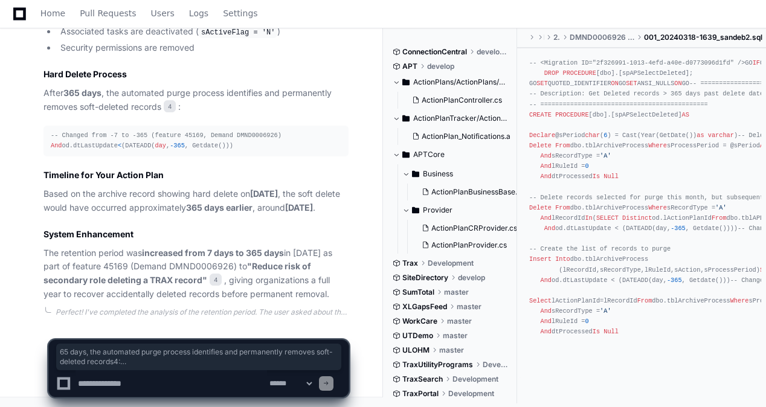
drag, startPoint x: 178, startPoint y: 121, endPoint x: 182, endPoint y: 128, distance: 8.1
click at [182, 130] on div "-- Changed from -7 to -365 (feature 45169, Demand DMND0006926) And od.dtLastUpd…" at bounding box center [196, 140] width 290 height 21
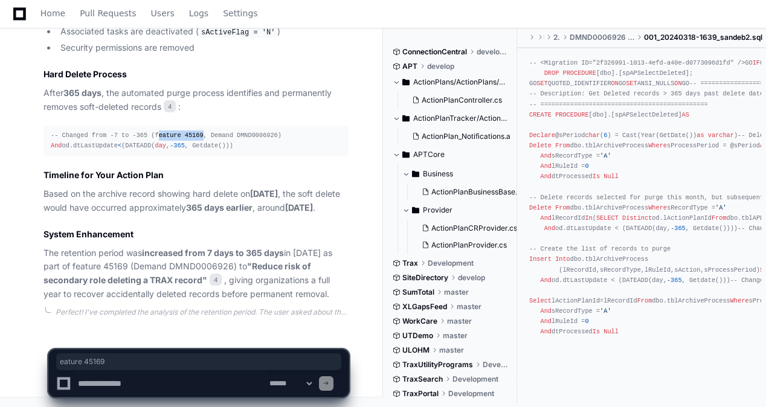
drag, startPoint x: 191, startPoint y: 120, endPoint x: 148, endPoint y: 120, distance: 42.9
click at [148, 132] on span "-- Changed from -7 to -365 (feature 45169, Demand DMND0006926)" at bounding box center [166, 135] width 231 height 7
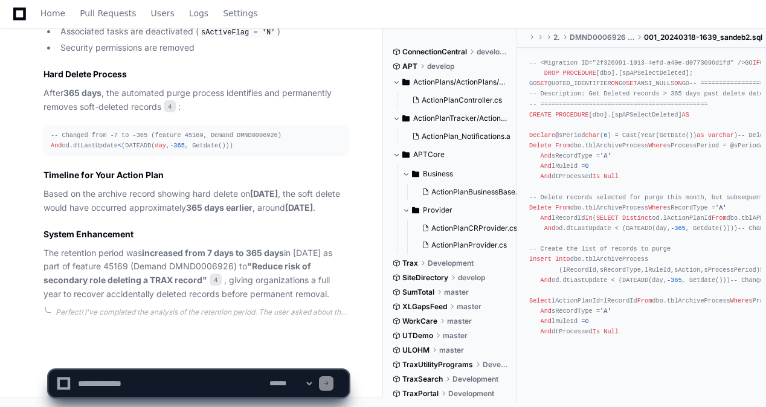
drag, startPoint x: 148, startPoint y: 120, endPoint x: 187, endPoint y: 136, distance: 42.7
click at [187, 136] on div "-- Changed from -7 to -365 (feature 45169, Demand DMND0006926) And od.dtLastUpd…" at bounding box center [196, 140] width 290 height 21
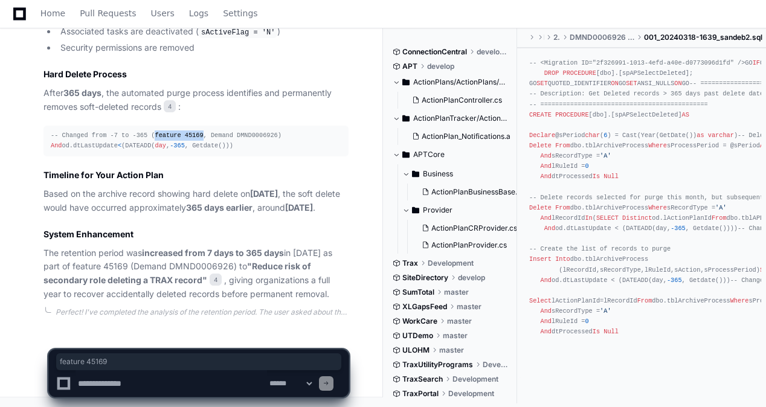
drag, startPoint x: 147, startPoint y: 118, endPoint x: 189, endPoint y: 118, distance: 42.3
click at [189, 132] on span "-- Changed from -7 to -365 (feature 45169, Demand DMND0006926)" at bounding box center [166, 135] width 231 height 7
copy span "feature 45169"
click at [123, 382] on textarea at bounding box center [170, 383] width 191 height 27
paste textarea "**********"
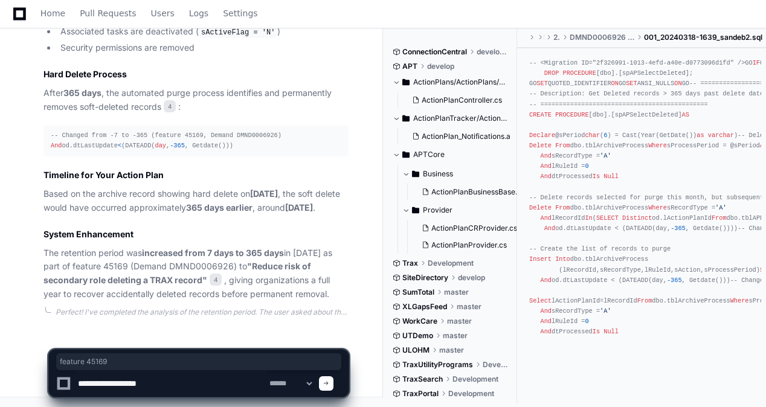
type textarea "**********"
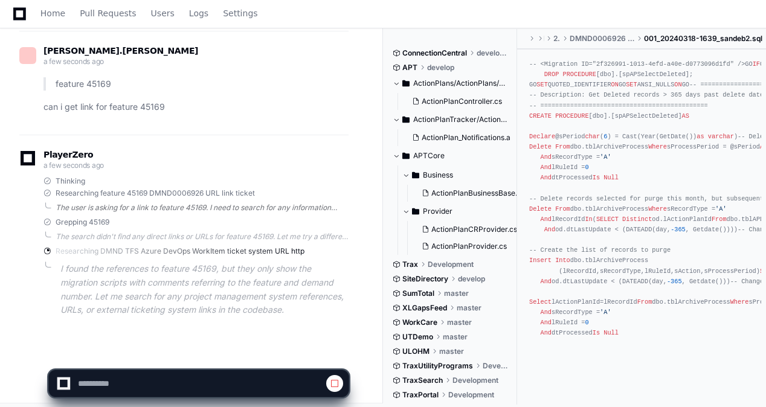
scroll to position [1965, 0]
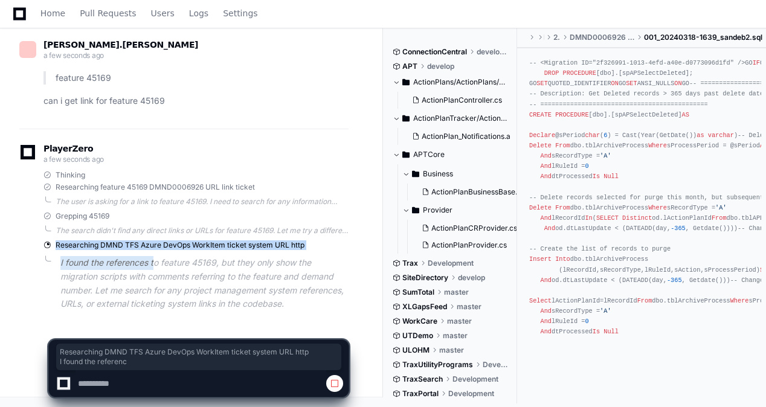
drag, startPoint x: 18, startPoint y: 239, endPoint x: 151, endPoint y: 251, distance: 134.0
click at [151, 251] on div "PlayerZero a few seconds ago Thinking Researching feature 45169 DMND0006926 URL…" at bounding box center [183, 230] width 329 height 203
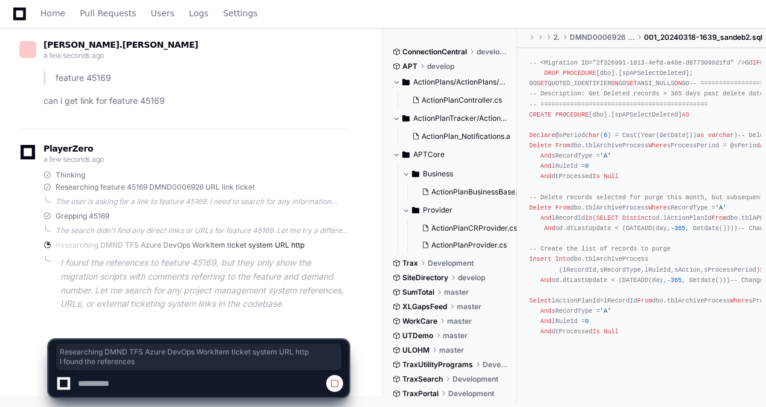
drag, startPoint x: 151, startPoint y: 251, endPoint x: 95, endPoint y: 216, distance: 66.0
click at [94, 216] on span "Grepping 45169" at bounding box center [83, 216] width 54 height 10
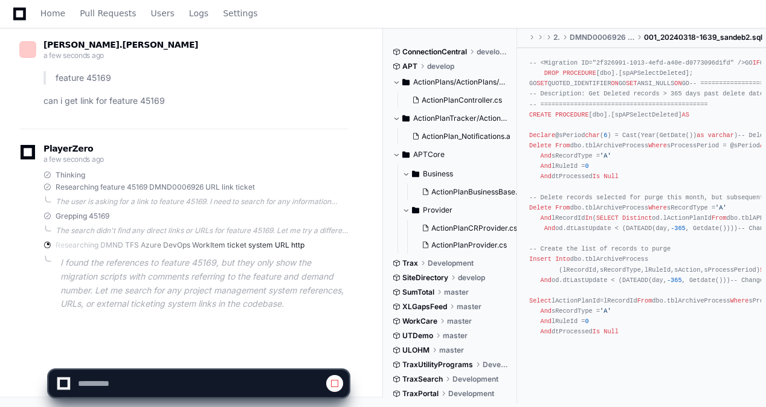
click at [97, 216] on span "Grepping 45169" at bounding box center [83, 216] width 54 height 10
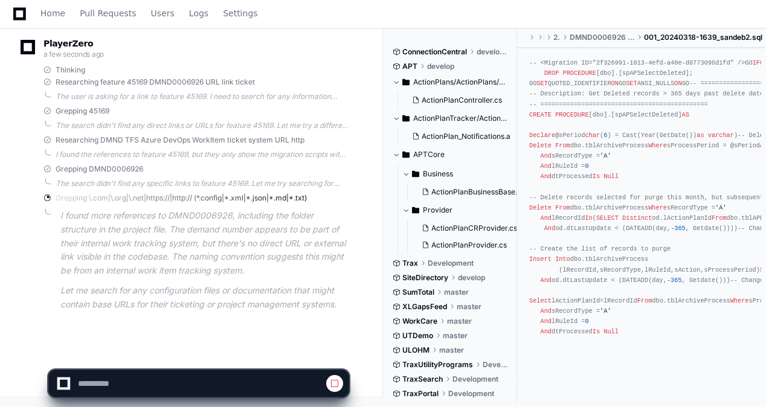
scroll to position [2070, 0]
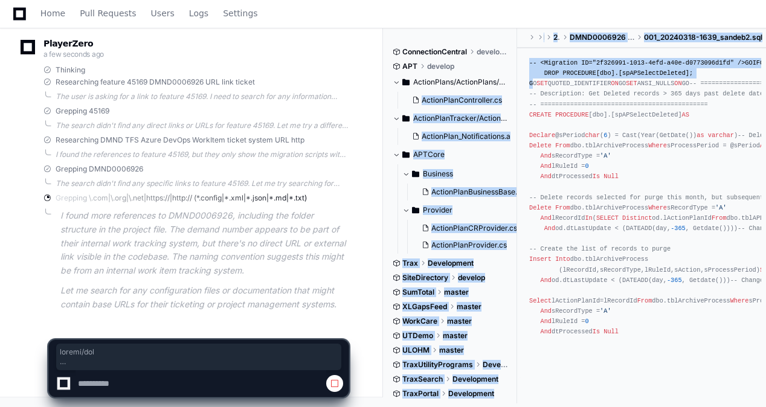
drag, startPoint x: 518, startPoint y: 84, endPoint x: 520, endPoint y: 112, distance: 27.9
click at [520, 112] on div "ConnectionCentral development APT develop ActionPlans/ActionPlans/Controllers/a…" at bounding box center [578, 217] width 373 height 379
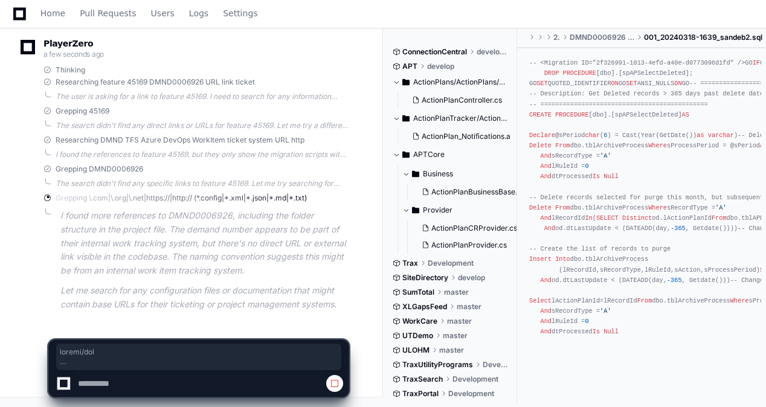
click at [251, 270] on p "I found more references to DMND0006926, including the folder structure in the p…" at bounding box center [204, 243] width 288 height 69
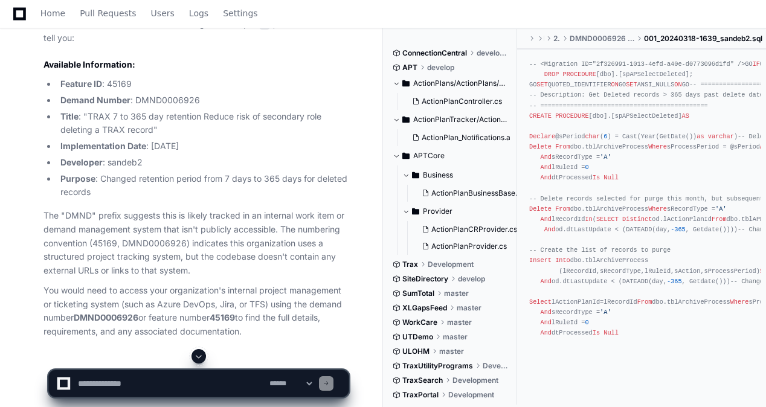
scroll to position [2368, 0]
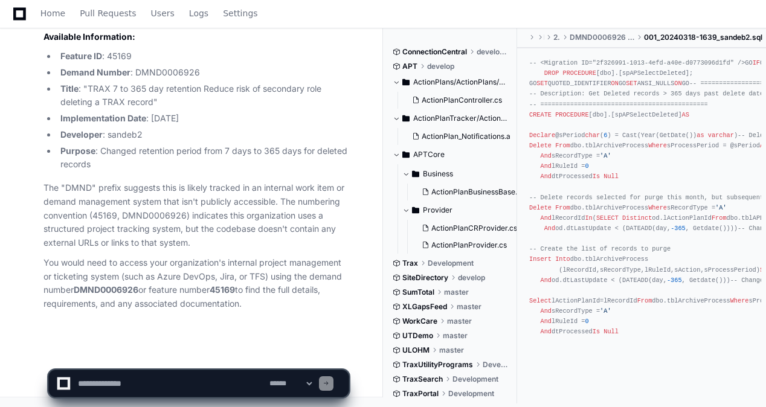
click at [234, 289] on strong "45169" at bounding box center [222, 289] width 25 height 10
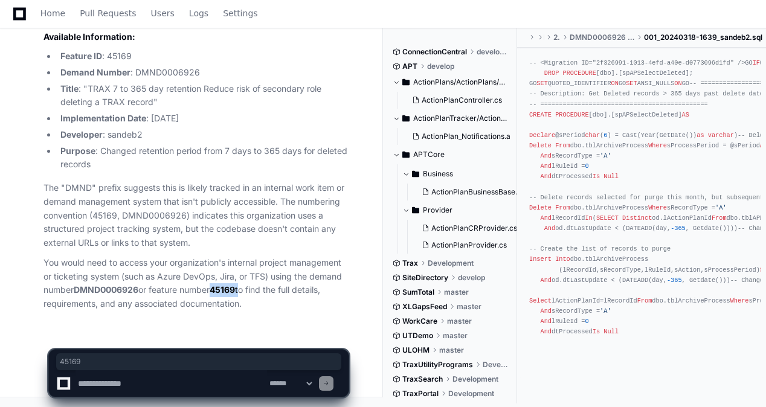
copy p "45169"
click at [225, 287] on strong "45169" at bounding box center [222, 289] width 25 height 10
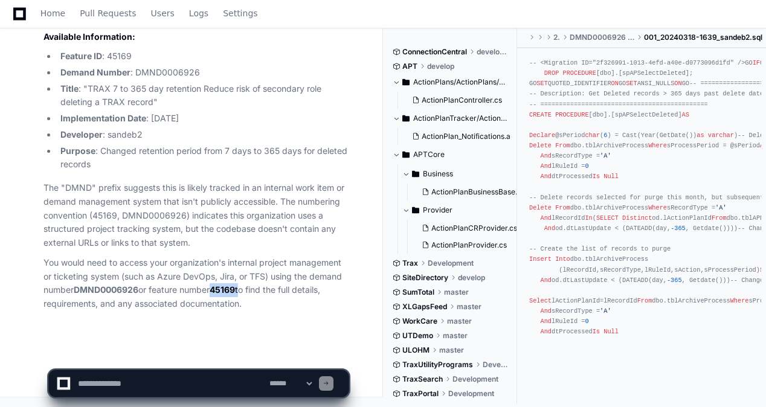
click at [225, 287] on strong "45169" at bounding box center [222, 289] width 25 height 10
